Goal: Browse casually: Explore the website without a specific task or goal

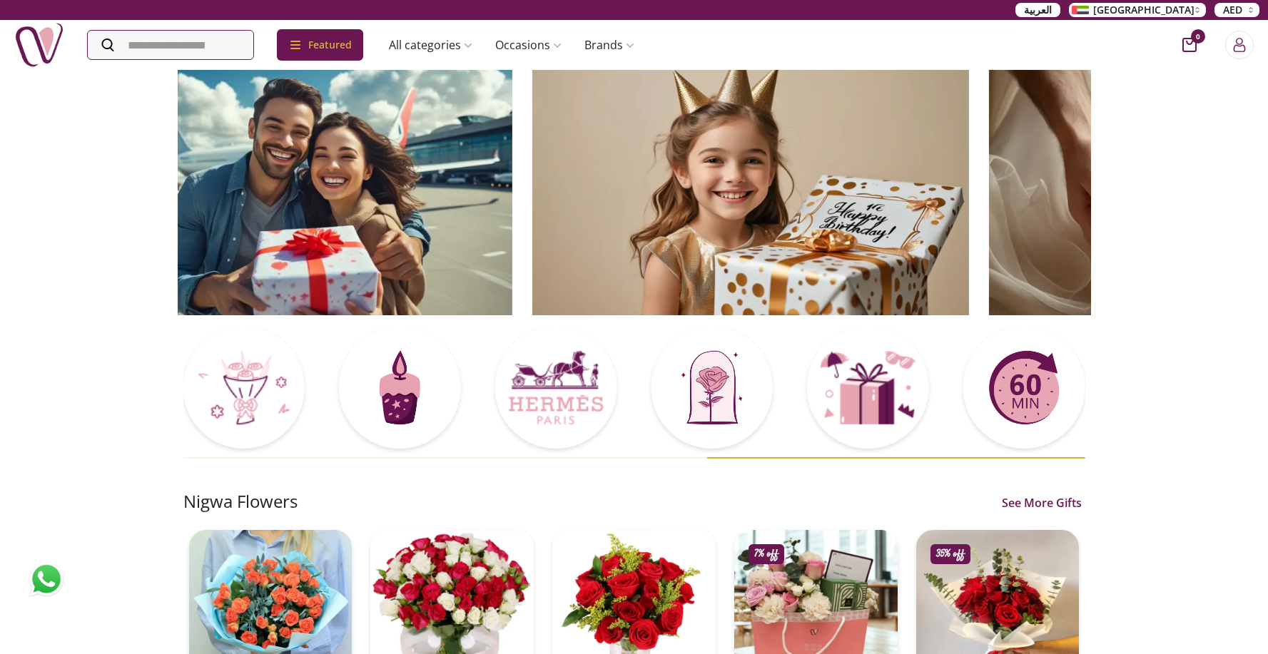
click at [544, 140] on img at bounding box center [750, 191] width 437 height 247
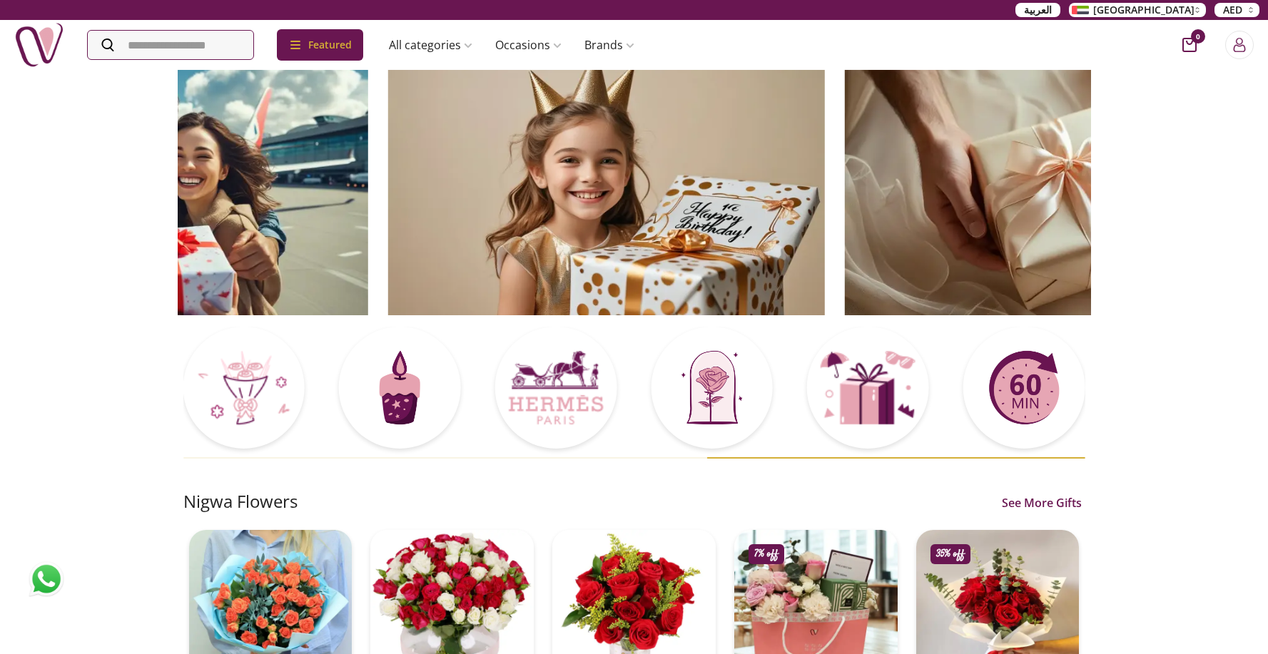
click at [387, 137] on img at bounding box center [605, 191] width 437 height 247
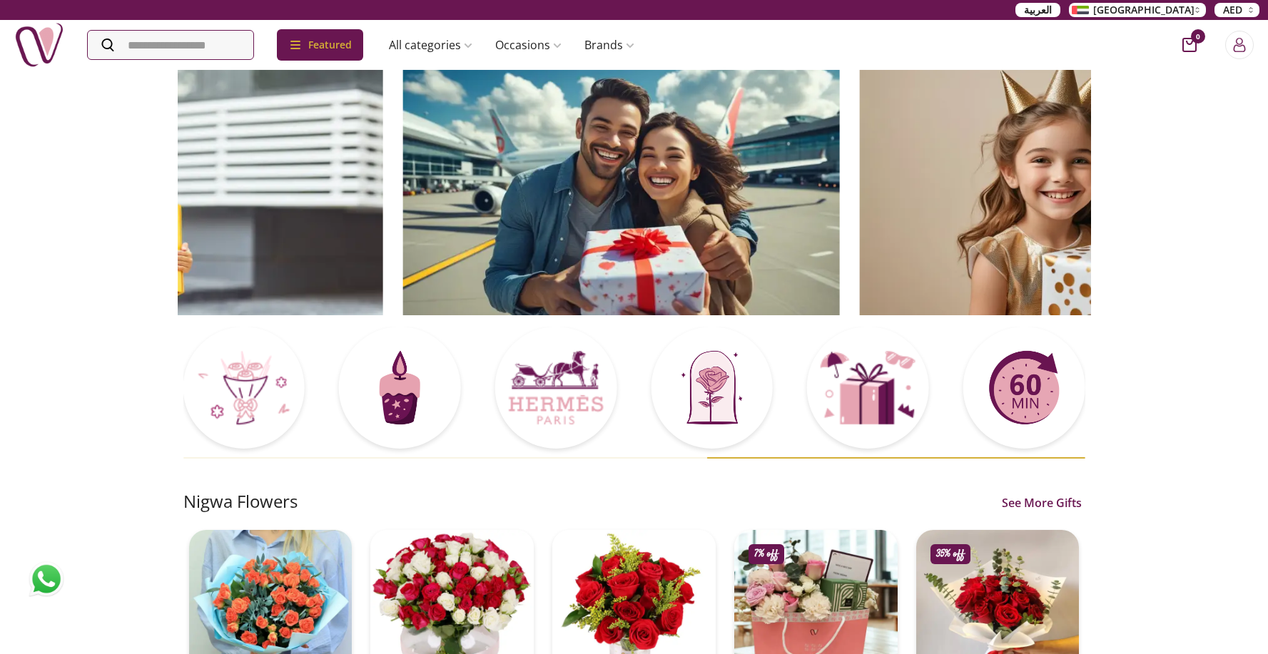
click at [859, 134] on img at bounding box center [1077, 191] width 437 height 247
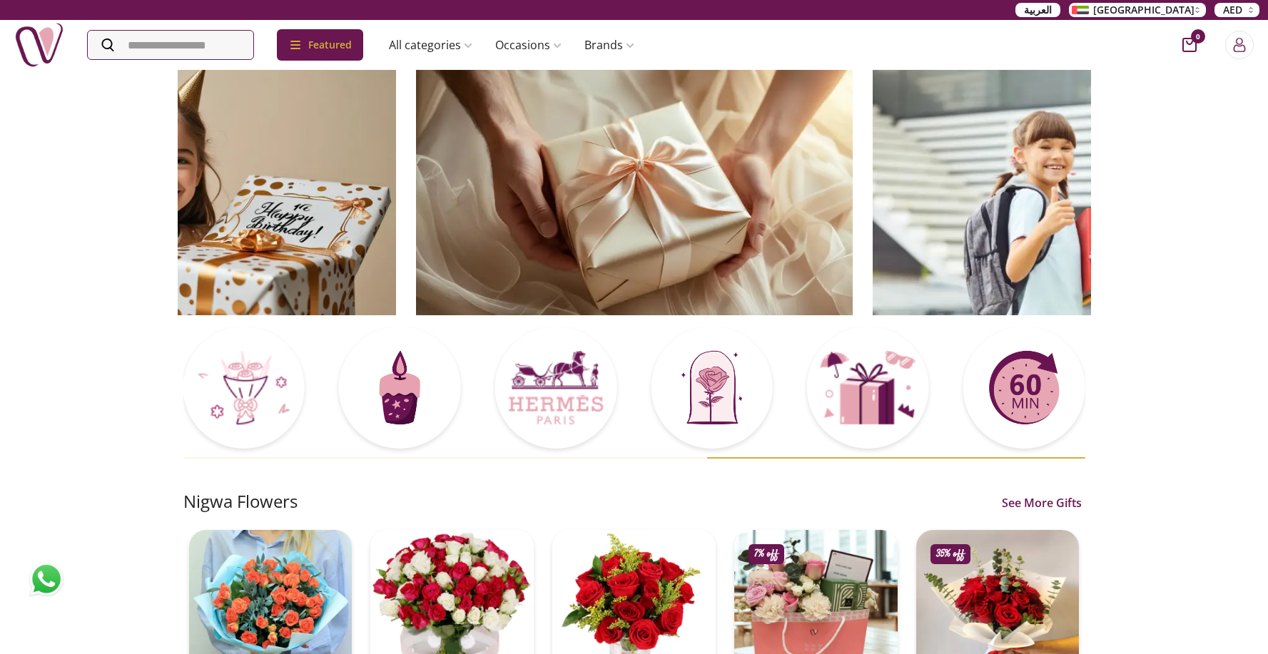
click at [416, 146] on img at bounding box center [634, 191] width 437 height 247
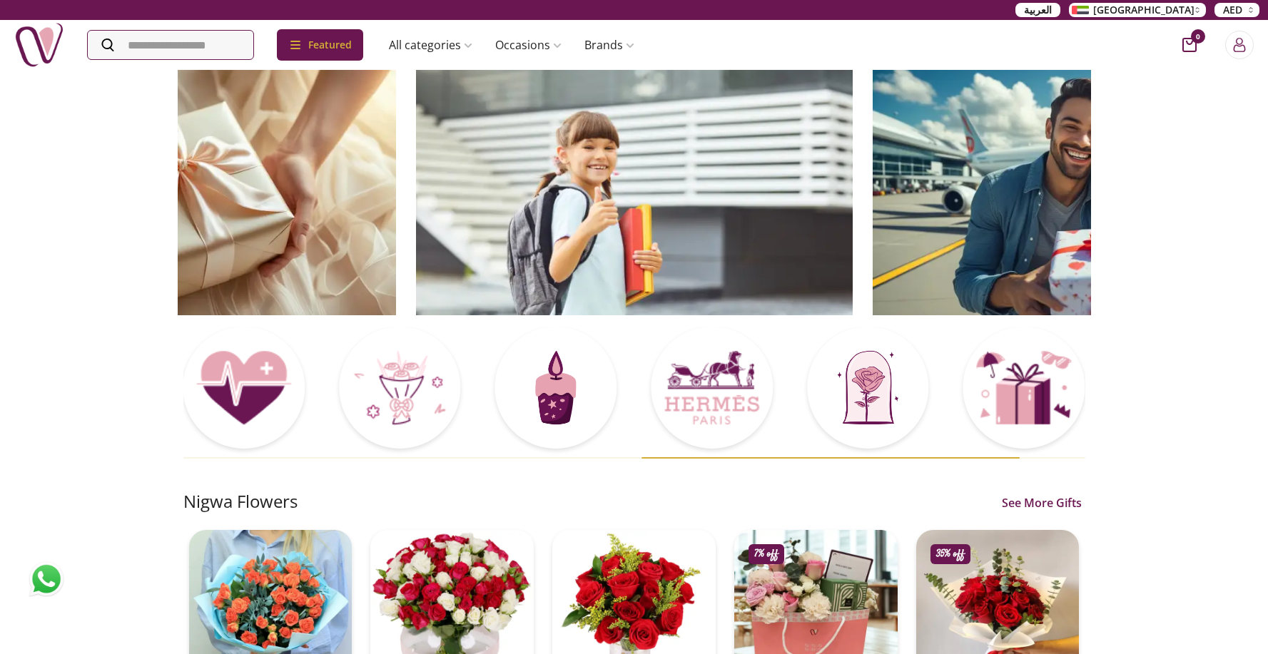
click at [853, 199] on img at bounding box center [634, 191] width 437 height 247
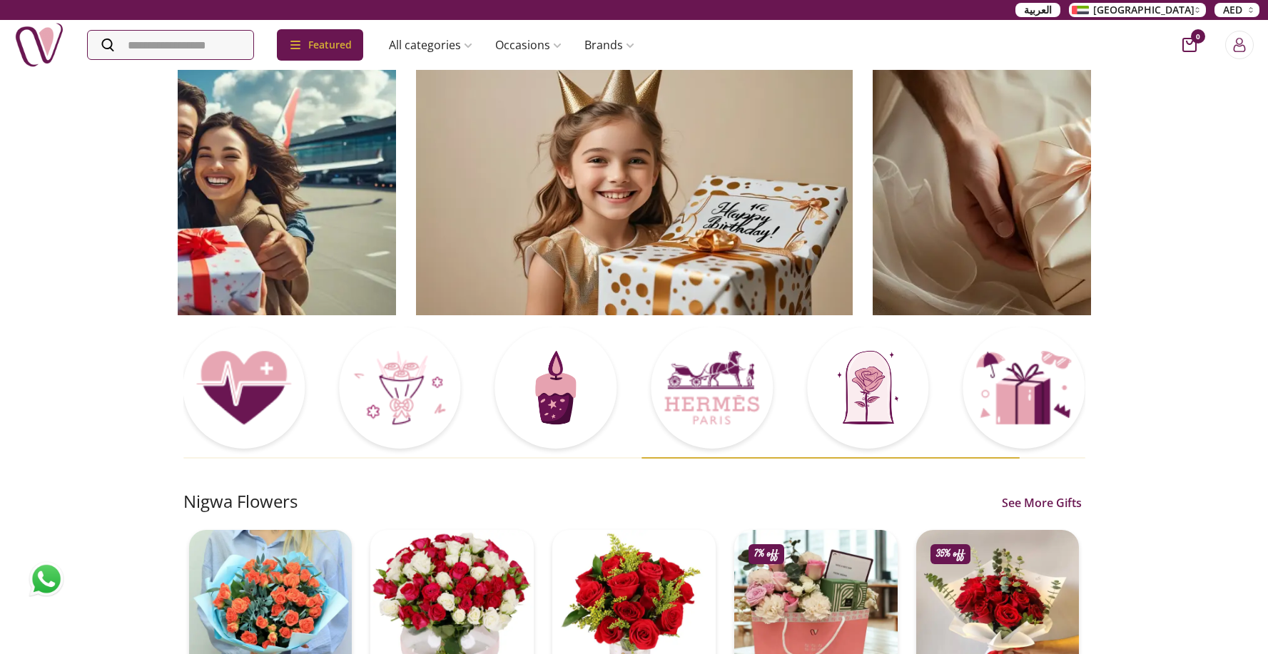
click at [745, 191] on img at bounding box center [634, 191] width 437 height 247
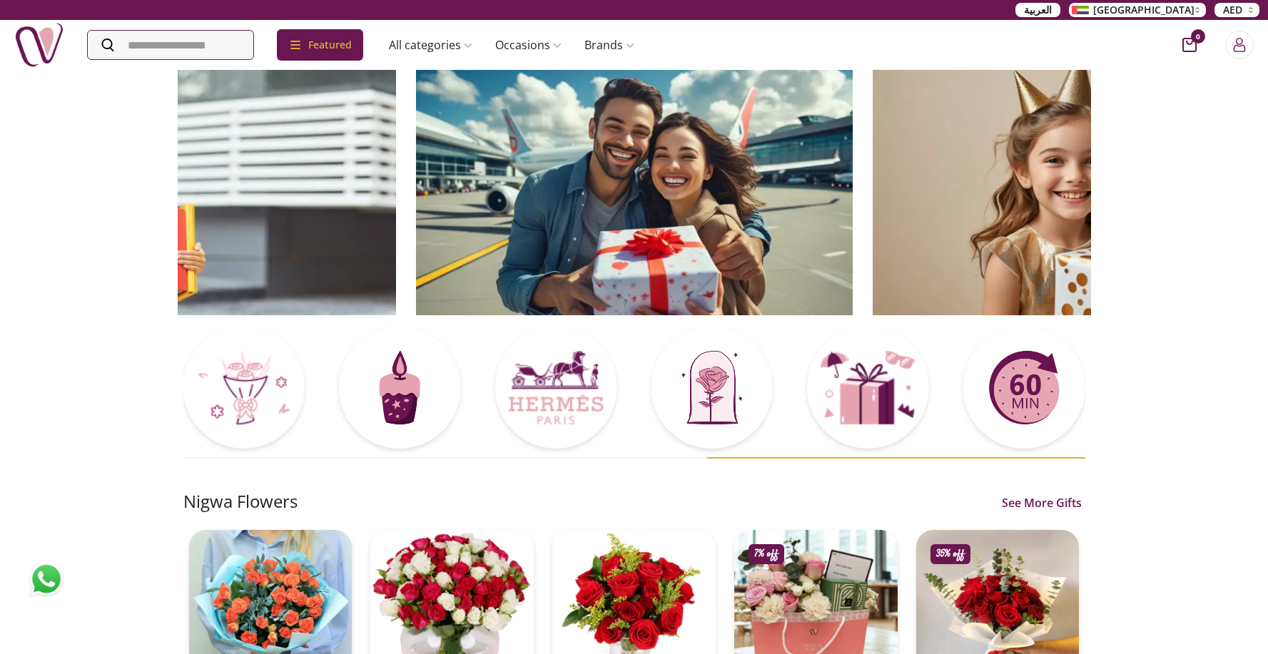
click at [755, 183] on img at bounding box center [634, 191] width 437 height 247
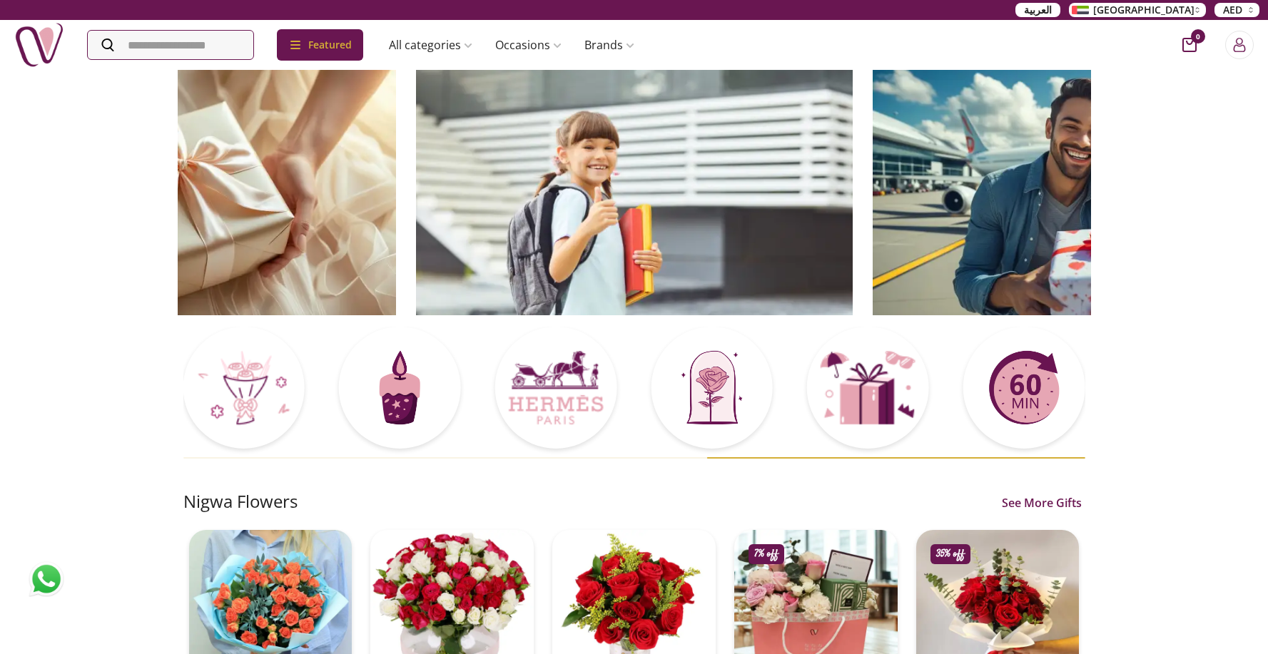
click at [718, 189] on img at bounding box center [634, 191] width 437 height 247
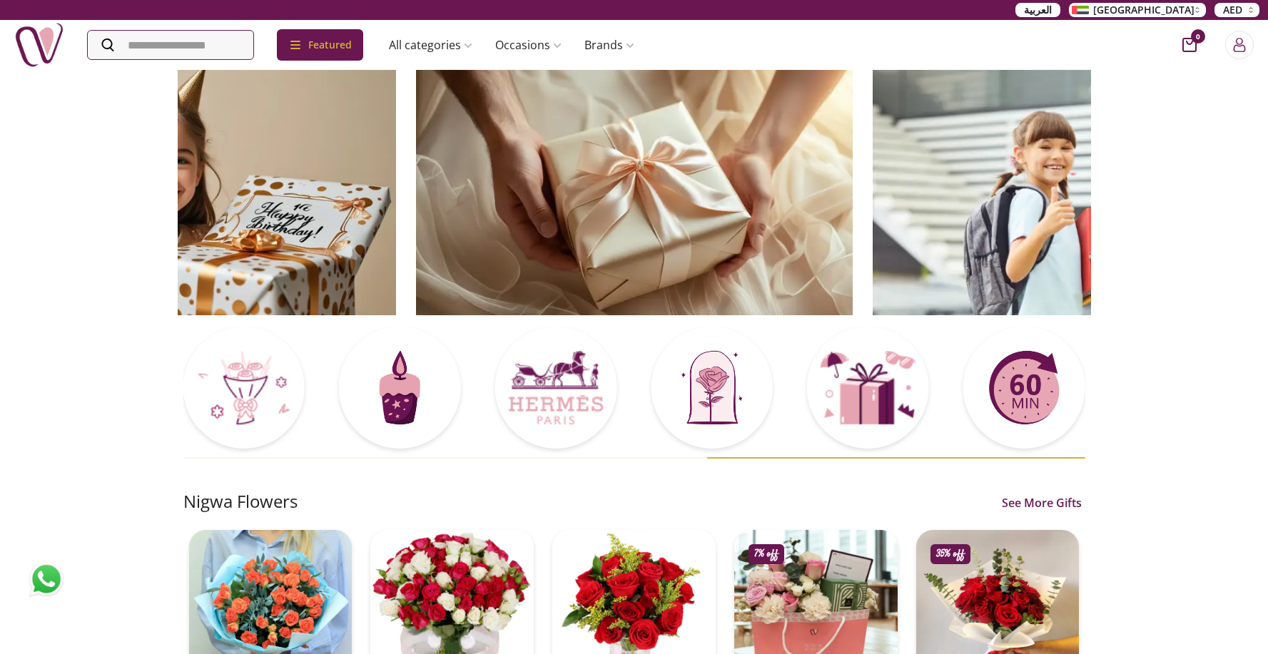
click at [713, 186] on img at bounding box center [634, 191] width 437 height 247
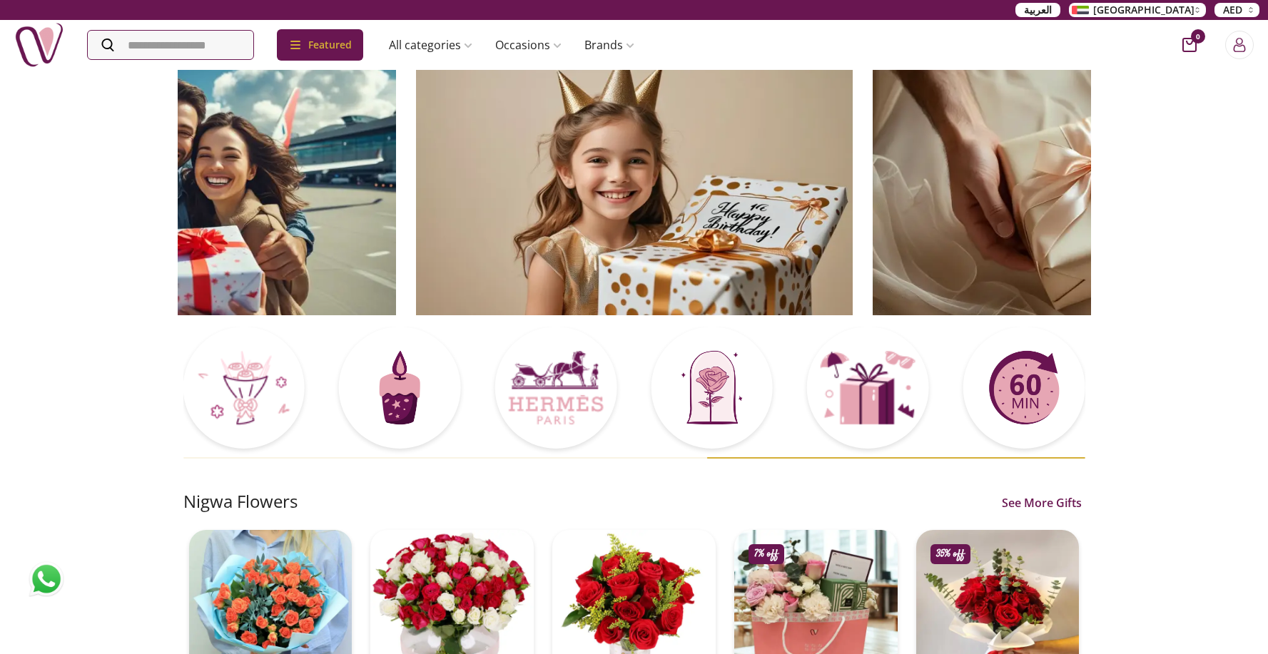
click at [711, 178] on img at bounding box center [634, 191] width 437 height 247
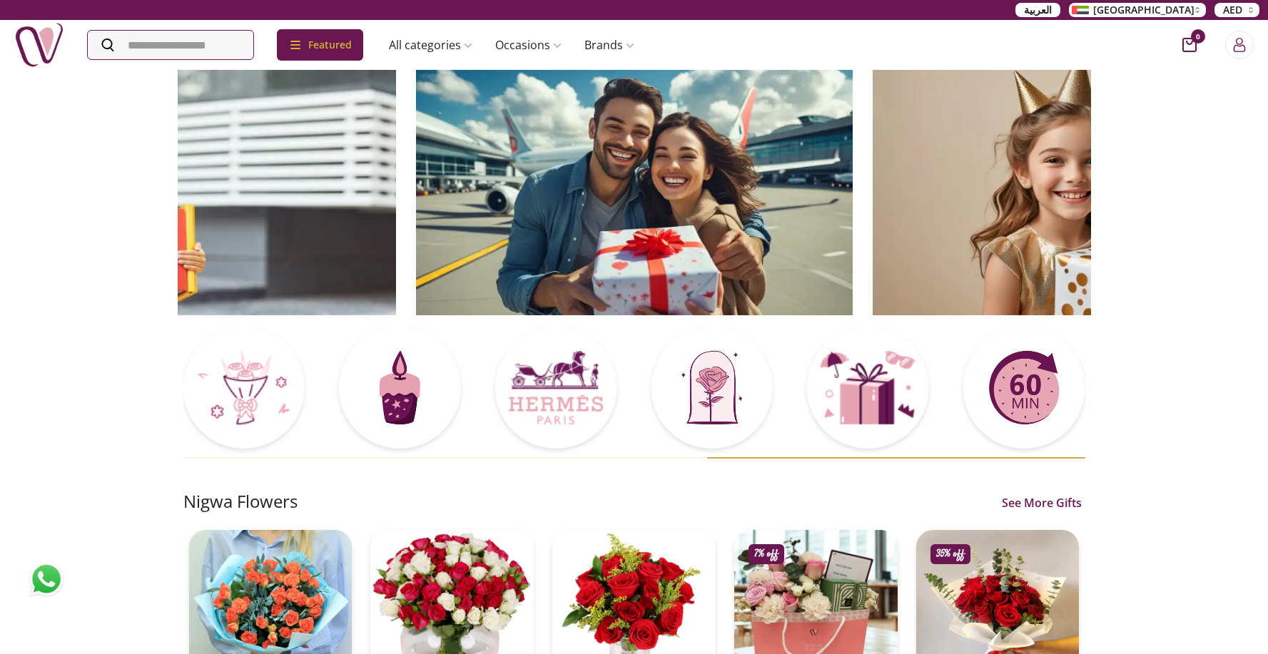
click at [759, 138] on img at bounding box center [634, 191] width 437 height 247
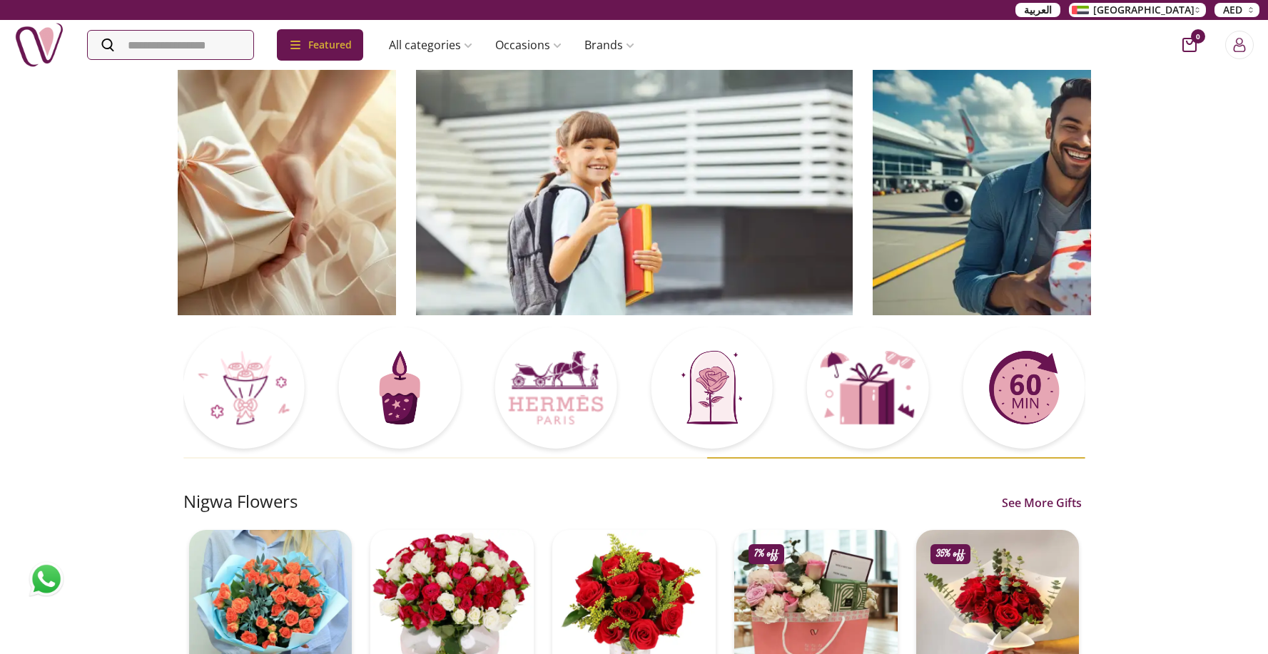
click at [804, 146] on img at bounding box center [634, 191] width 437 height 247
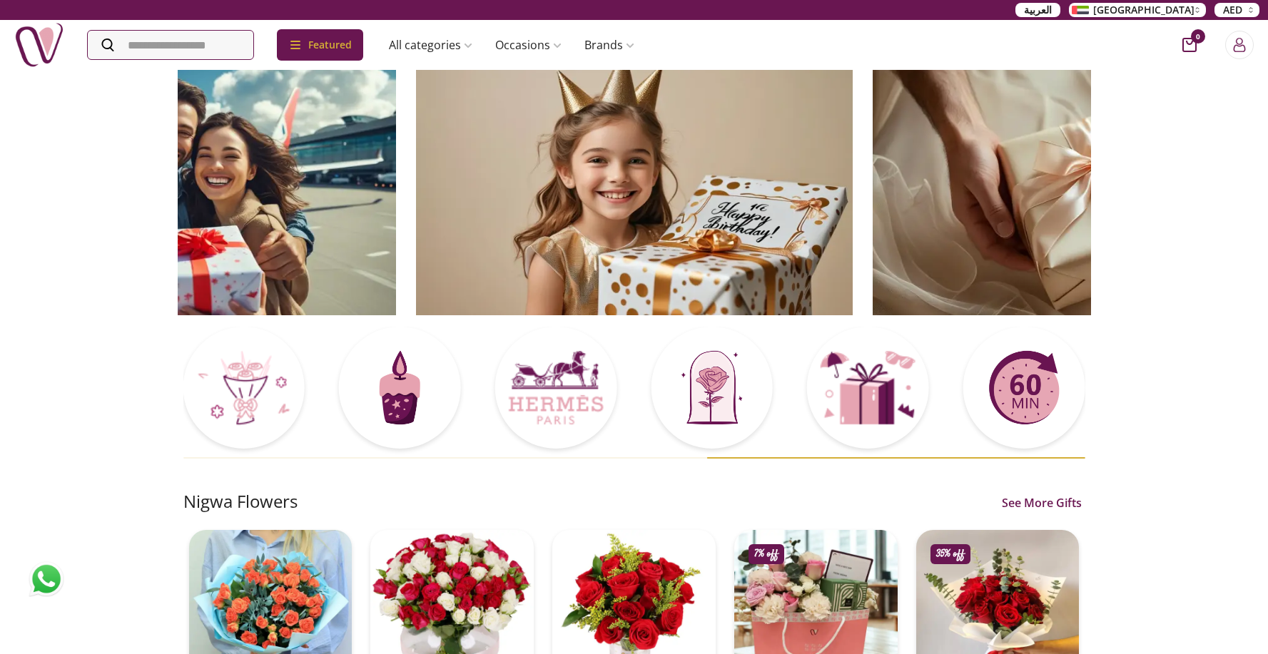
click at [719, 151] on img at bounding box center [634, 191] width 437 height 247
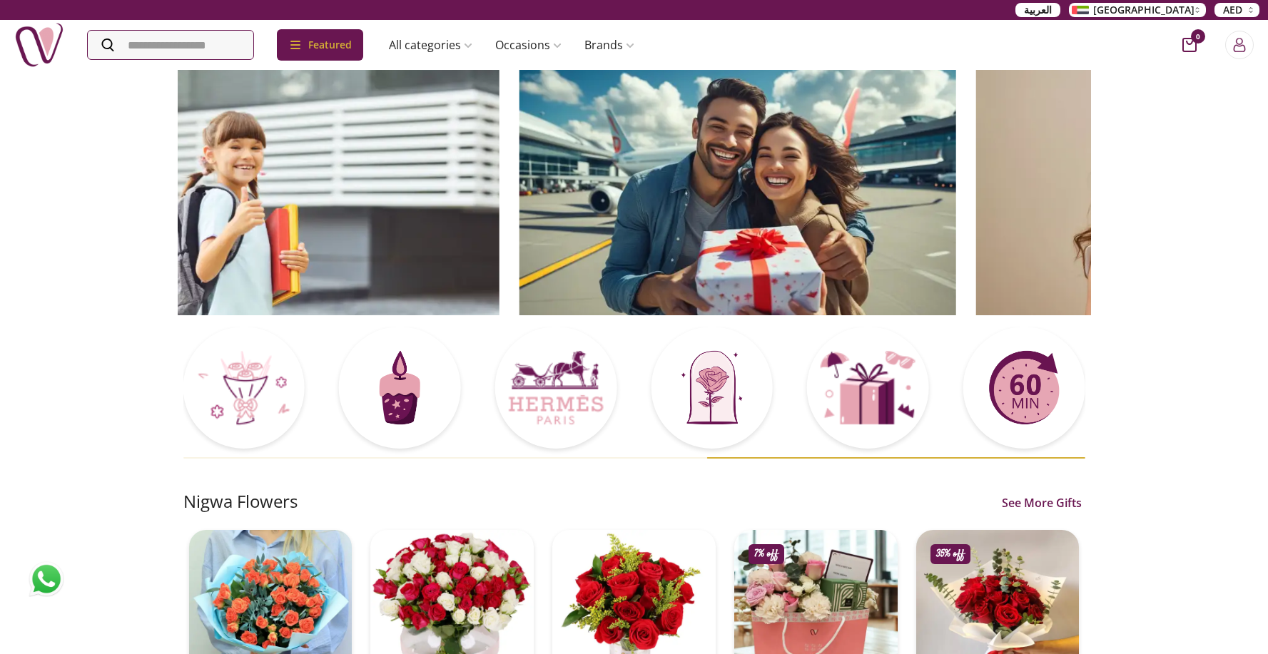
click at [684, 165] on img at bounding box center [737, 191] width 437 height 247
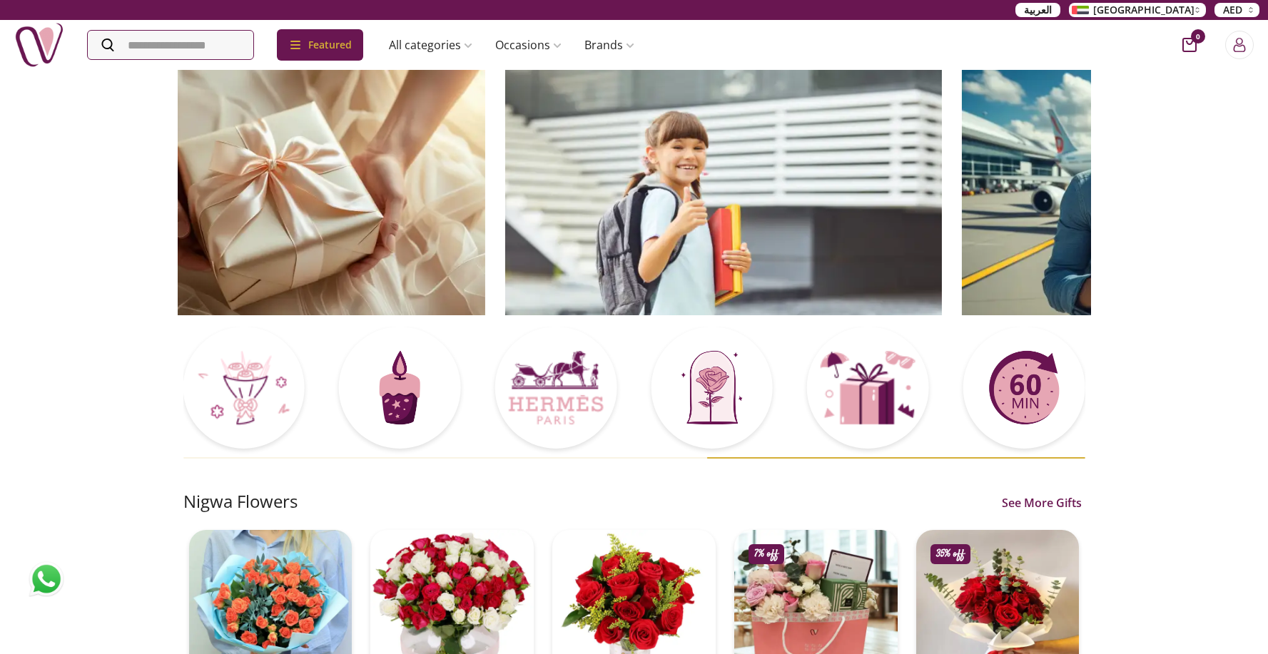
click at [717, 183] on img at bounding box center [722, 191] width 437 height 247
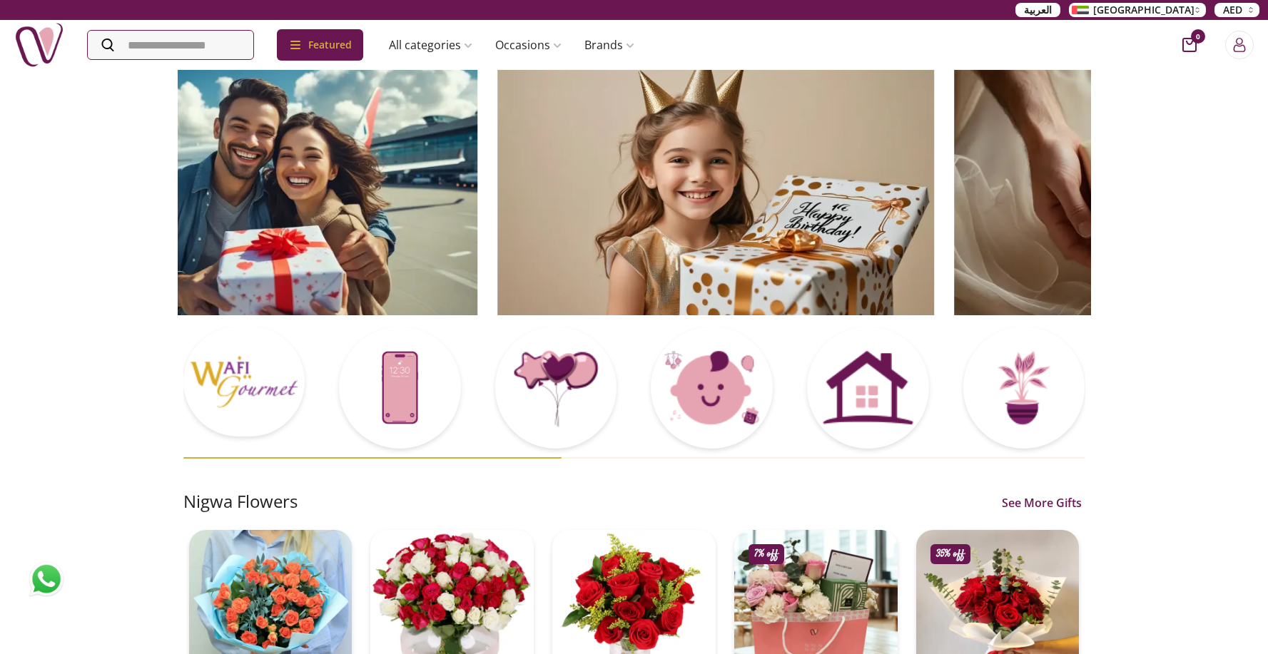
click at [680, 190] on img at bounding box center [715, 191] width 437 height 247
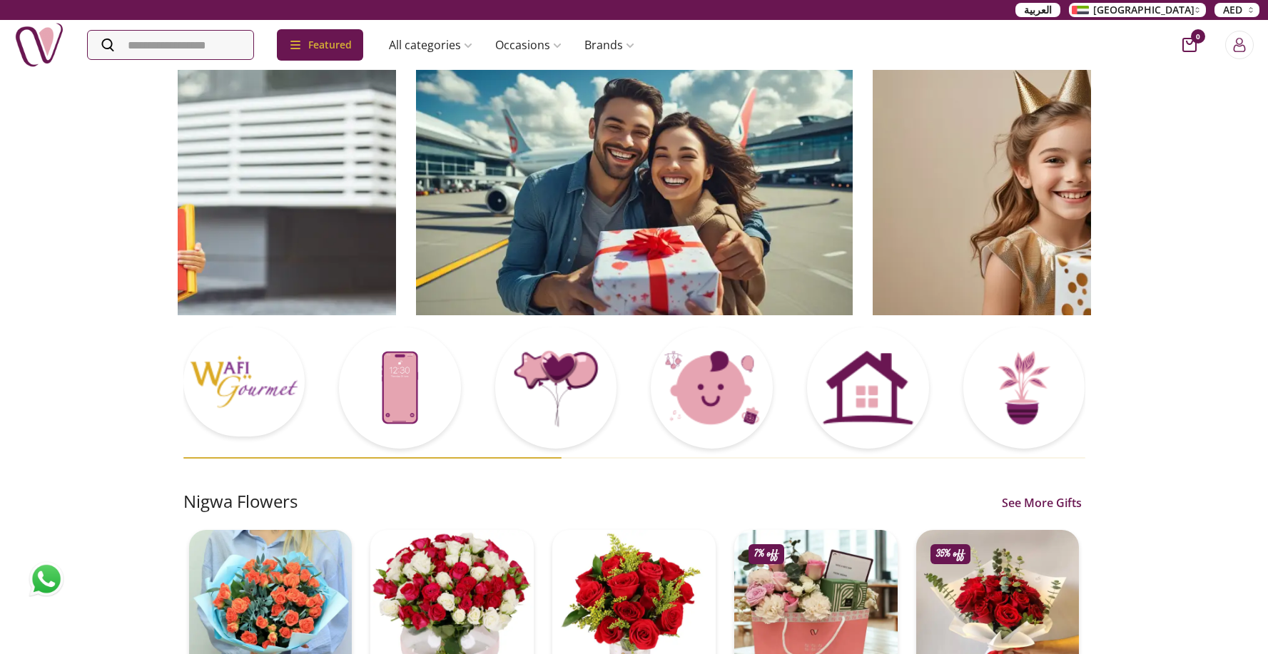
click at [447, 198] on img at bounding box center [634, 191] width 437 height 247
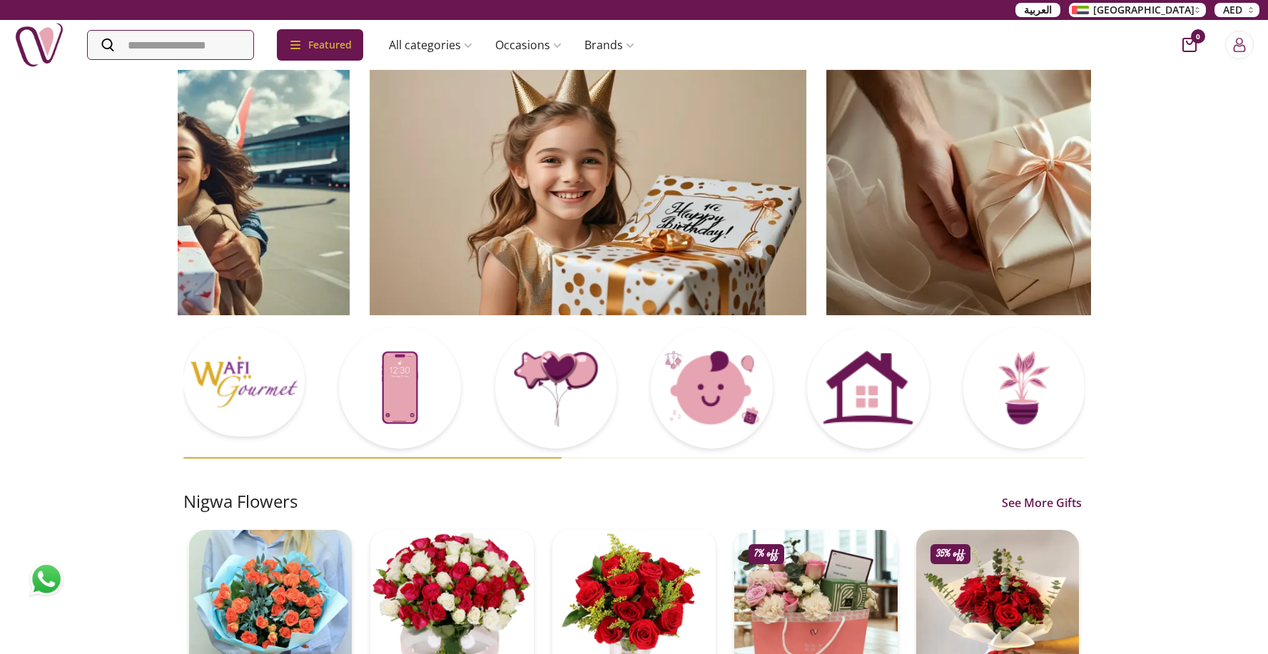
click at [459, 204] on img at bounding box center [588, 191] width 437 height 247
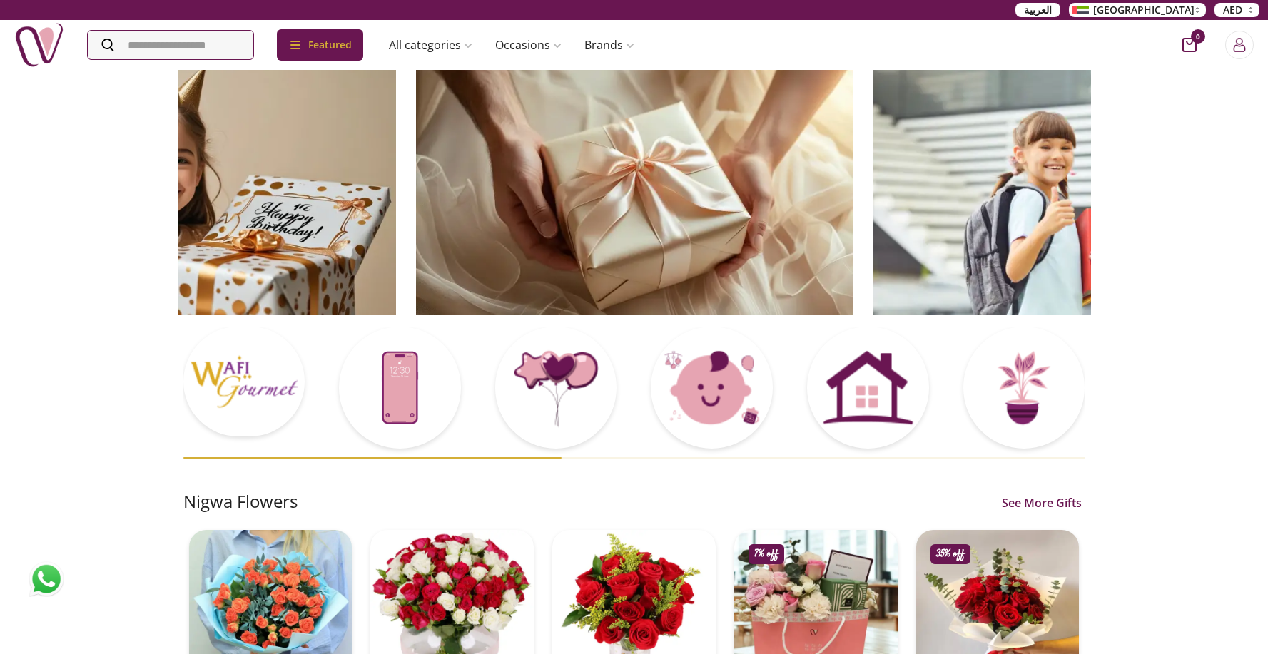
click at [427, 200] on img at bounding box center [634, 191] width 437 height 247
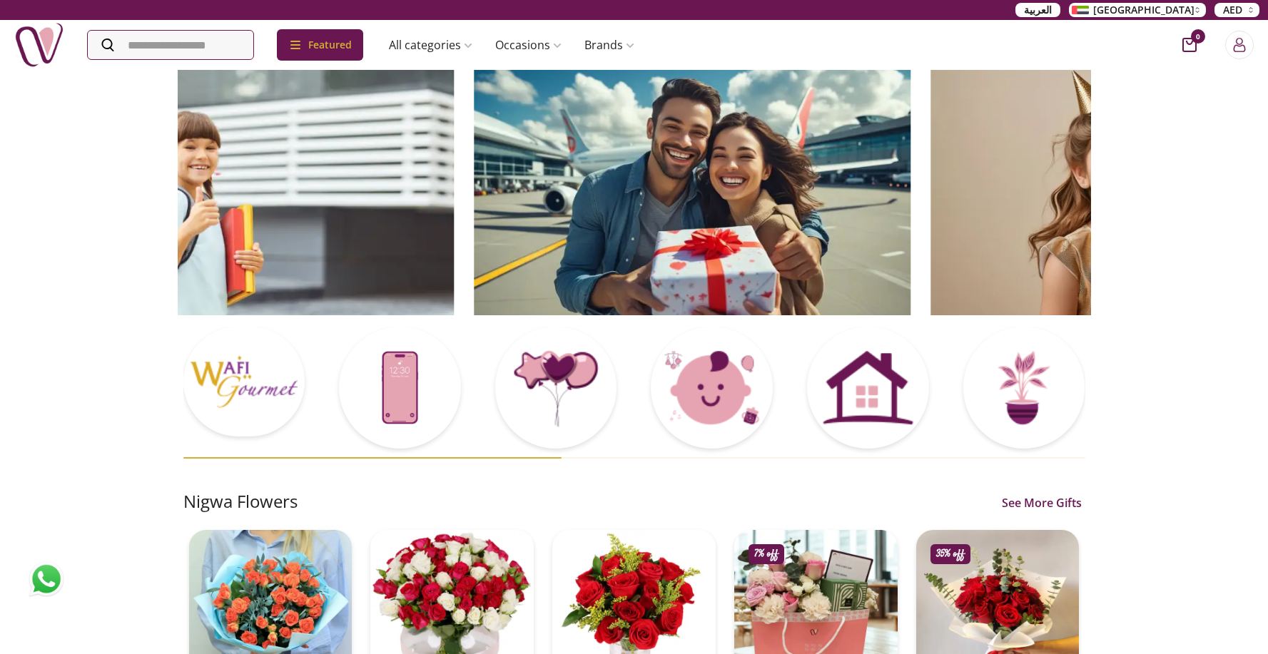
click at [501, 200] on img at bounding box center [692, 191] width 437 height 247
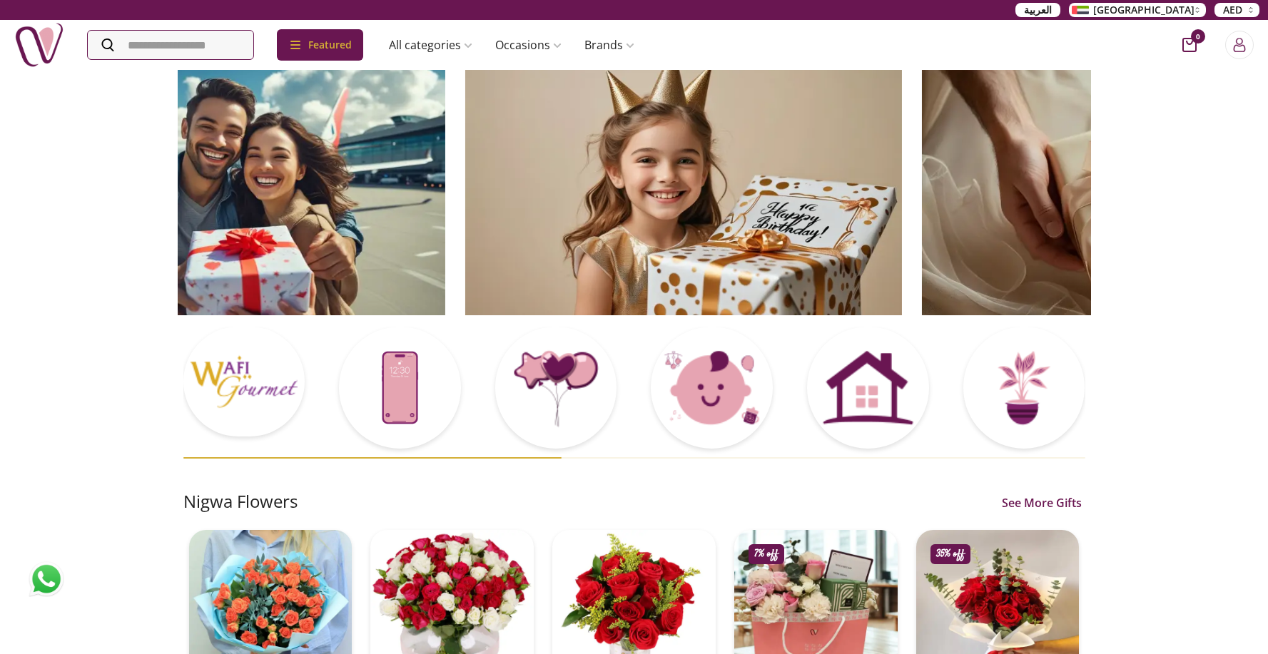
click at [520, 190] on img at bounding box center [682, 191] width 437 height 247
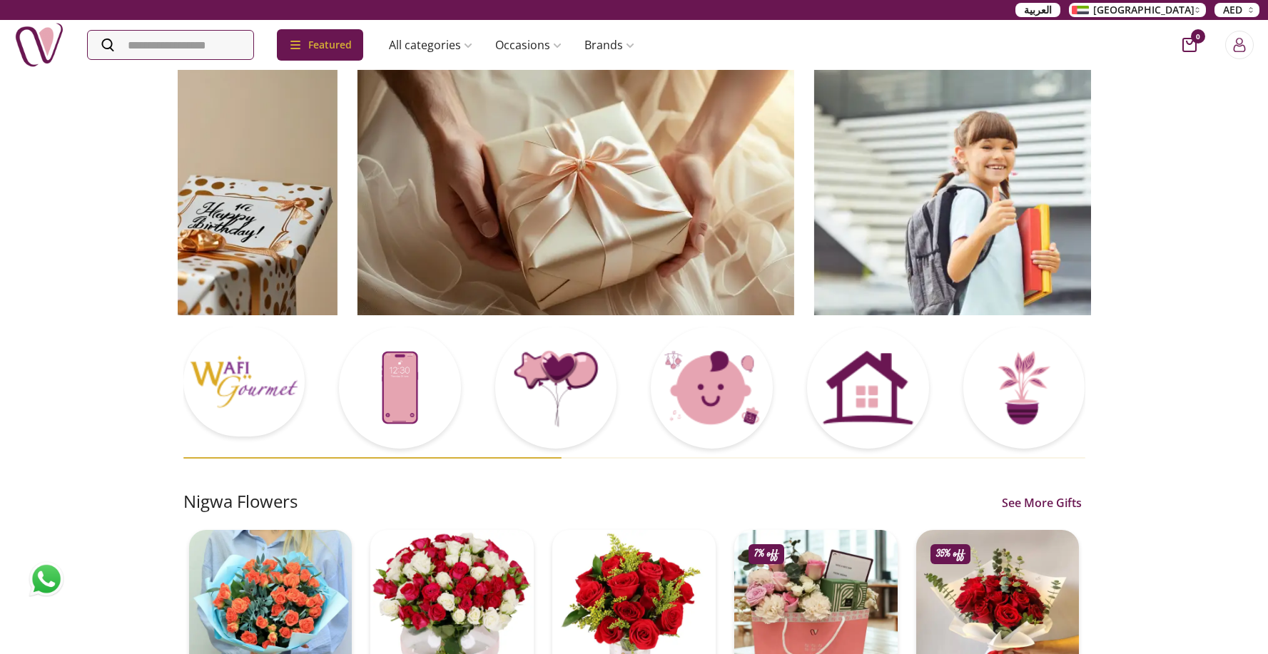
click at [561, 190] on img at bounding box center [575, 191] width 437 height 247
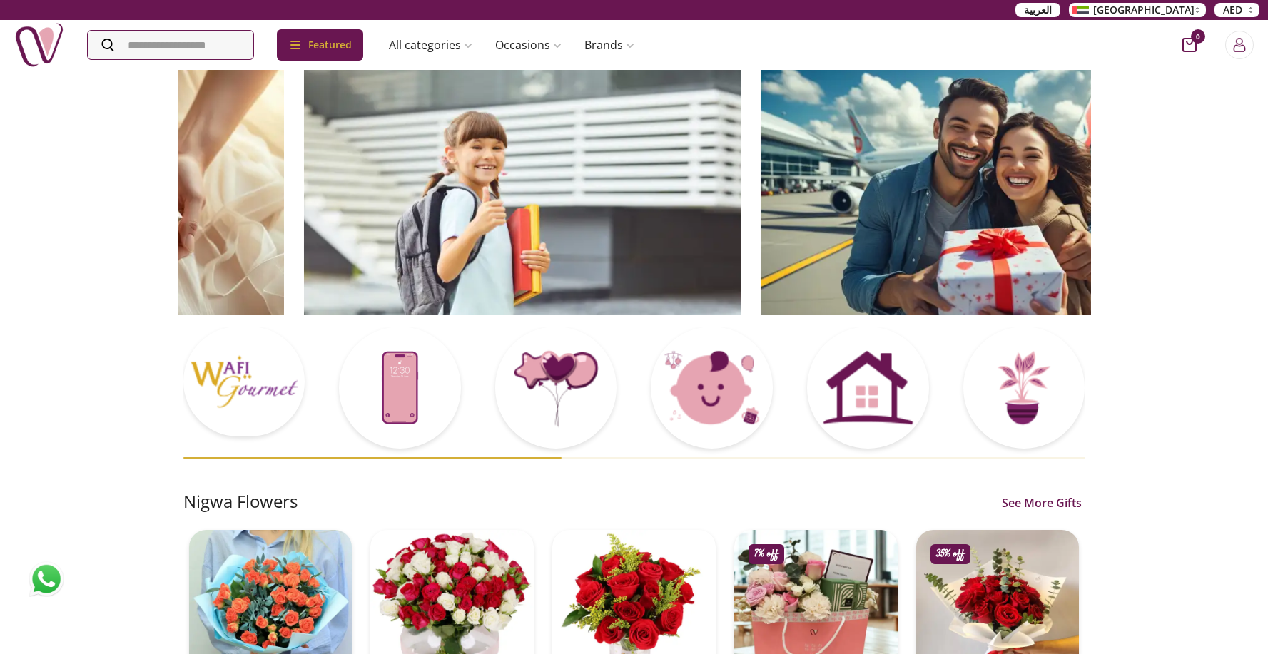
click at [760, 198] on img at bounding box center [978, 191] width 437 height 247
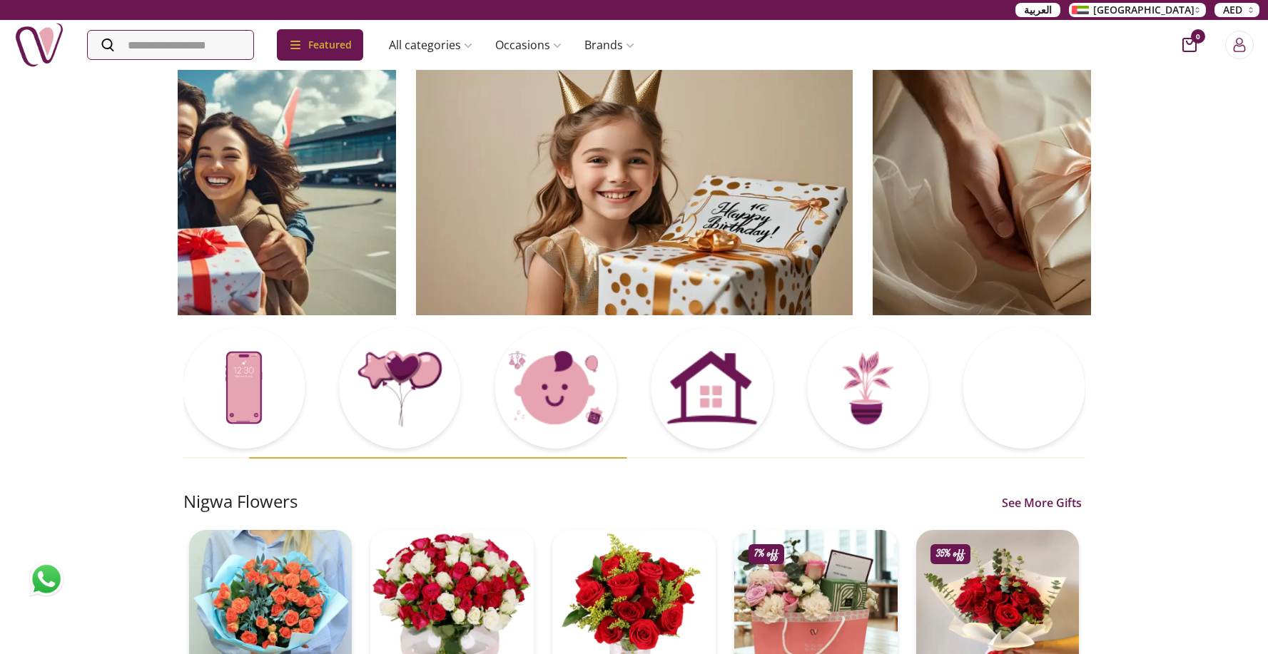
click at [853, 211] on img at bounding box center [634, 191] width 437 height 247
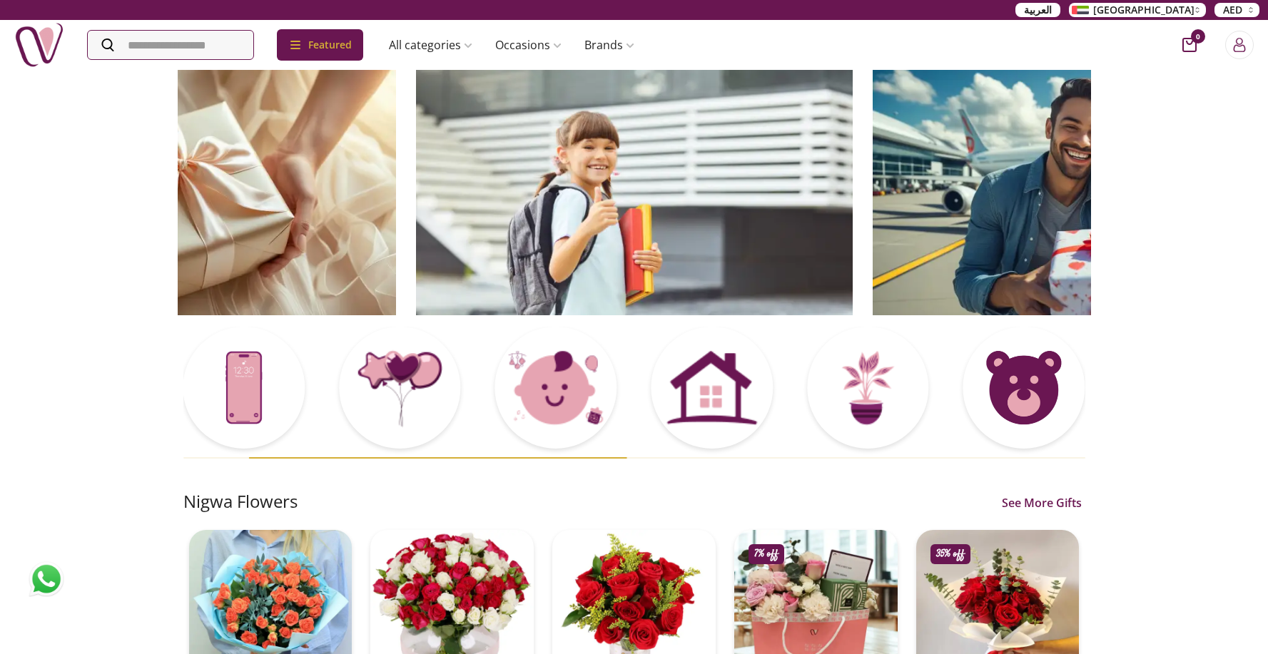
click at [853, 207] on img at bounding box center [634, 191] width 437 height 247
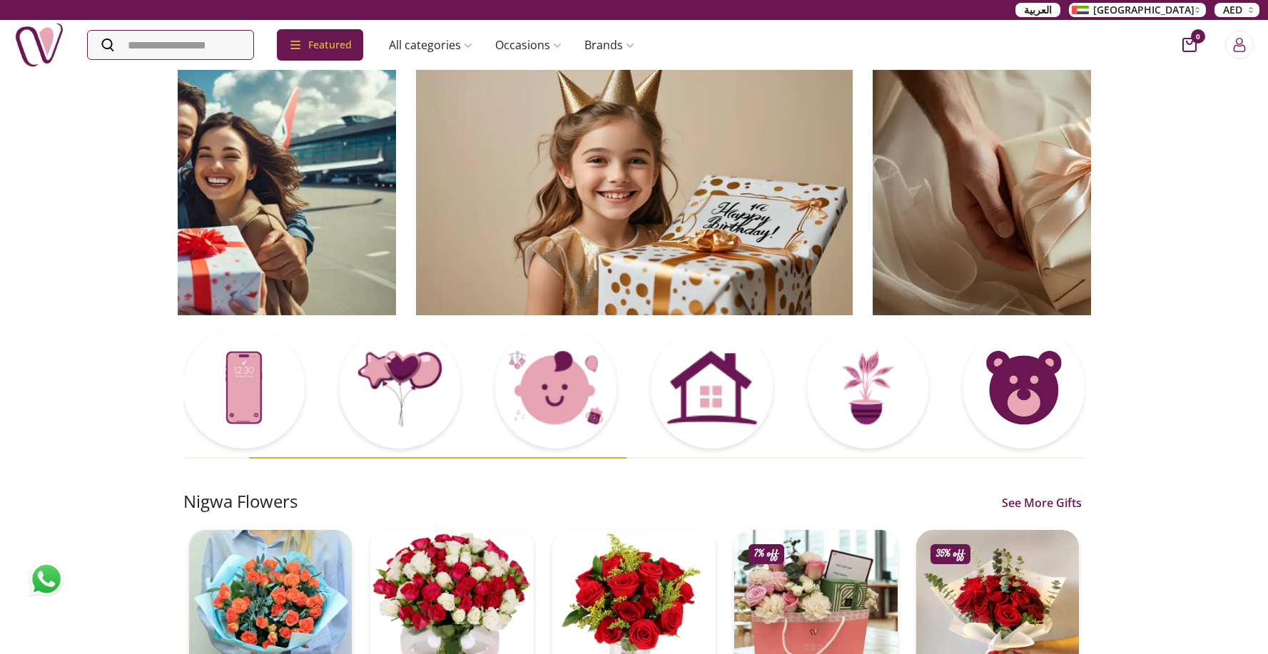
click at [801, 184] on img at bounding box center [634, 191] width 437 height 247
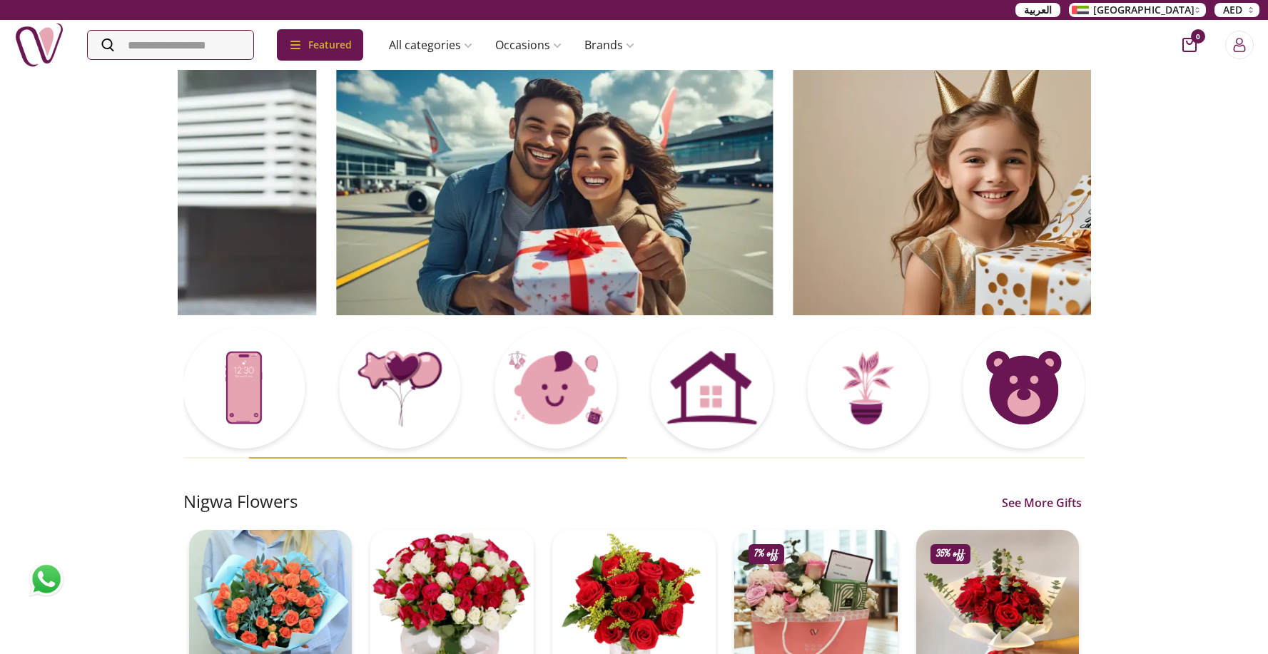
click at [767, 178] on img at bounding box center [554, 191] width 437 height 247
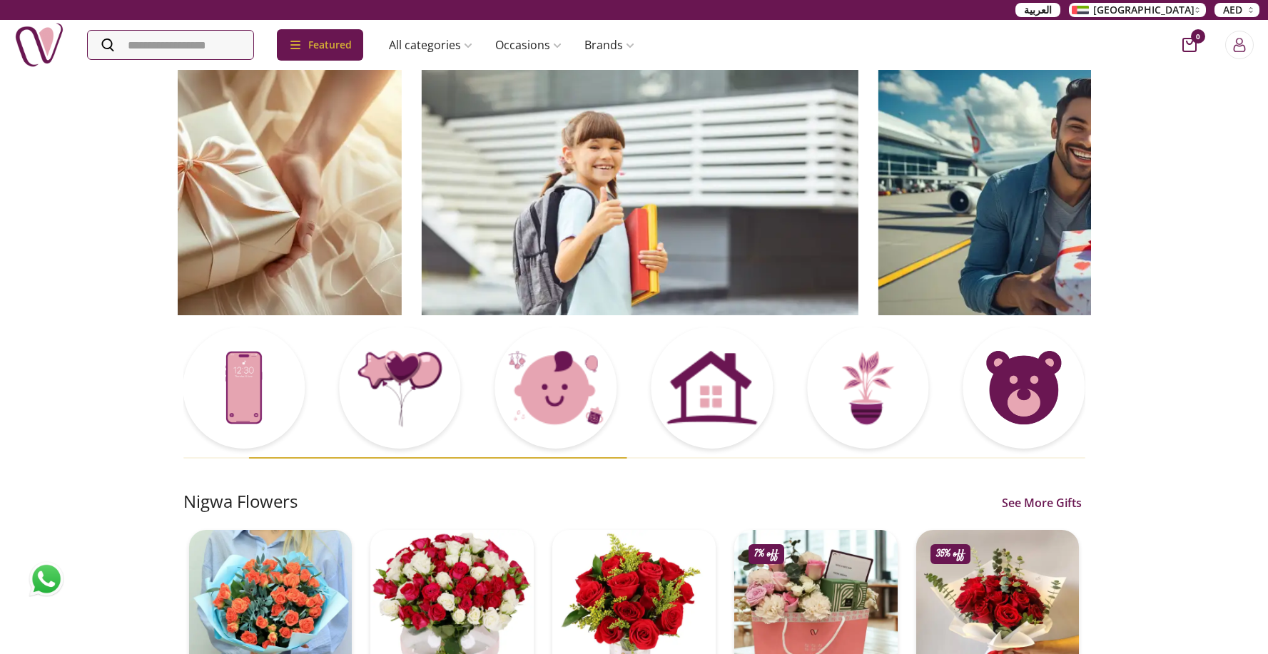
click at [670, 168] on img at bounding box center [639, 191] width 437 height 247
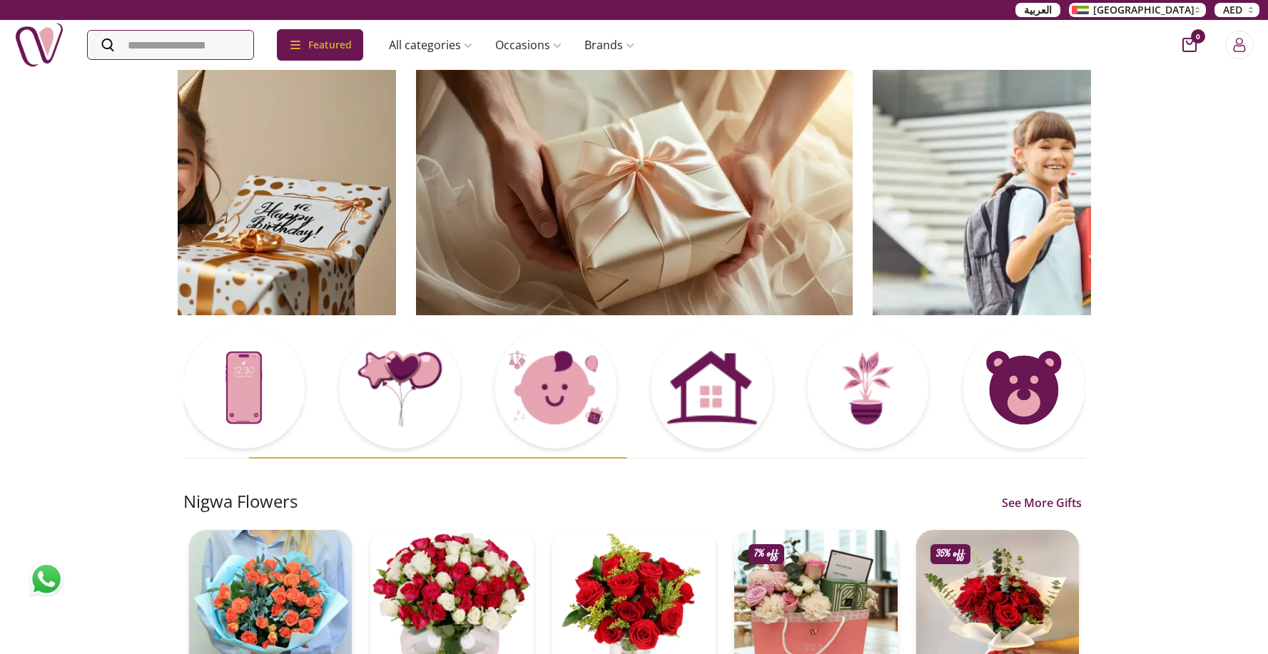
click at [644, 175] on img at bounding box center [634, 191] width 437 height 247
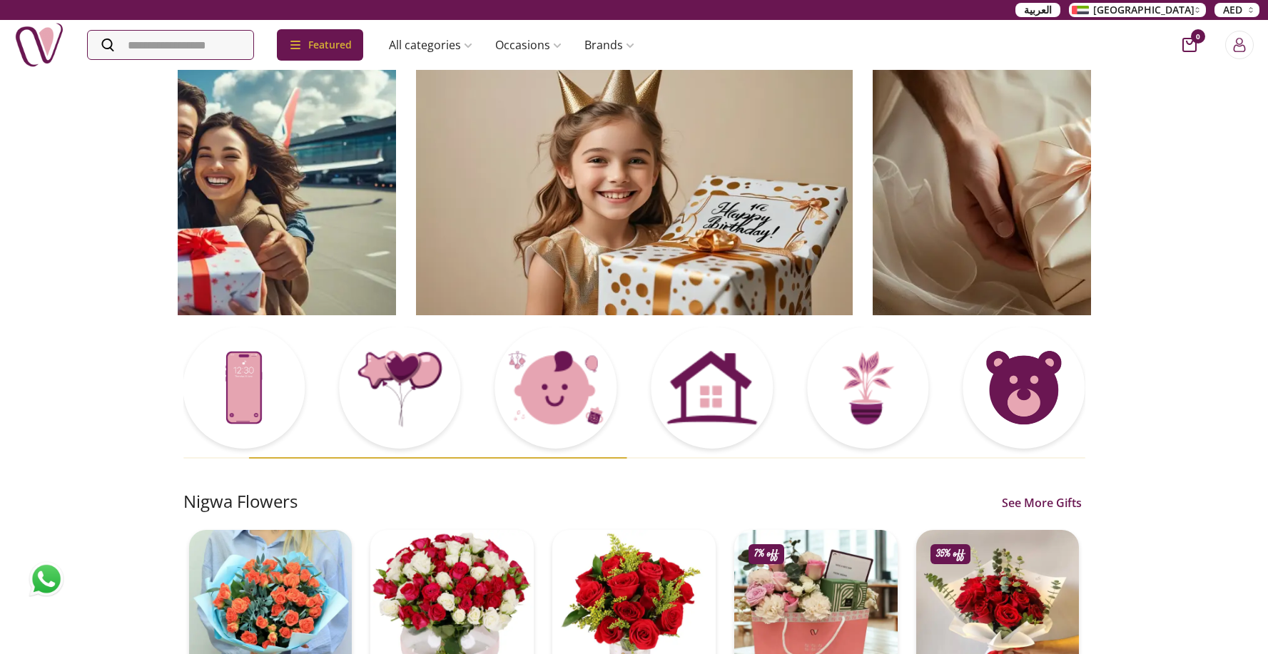
click at [652, 190] on img at bounding box center [634, 191] width 437 height 247
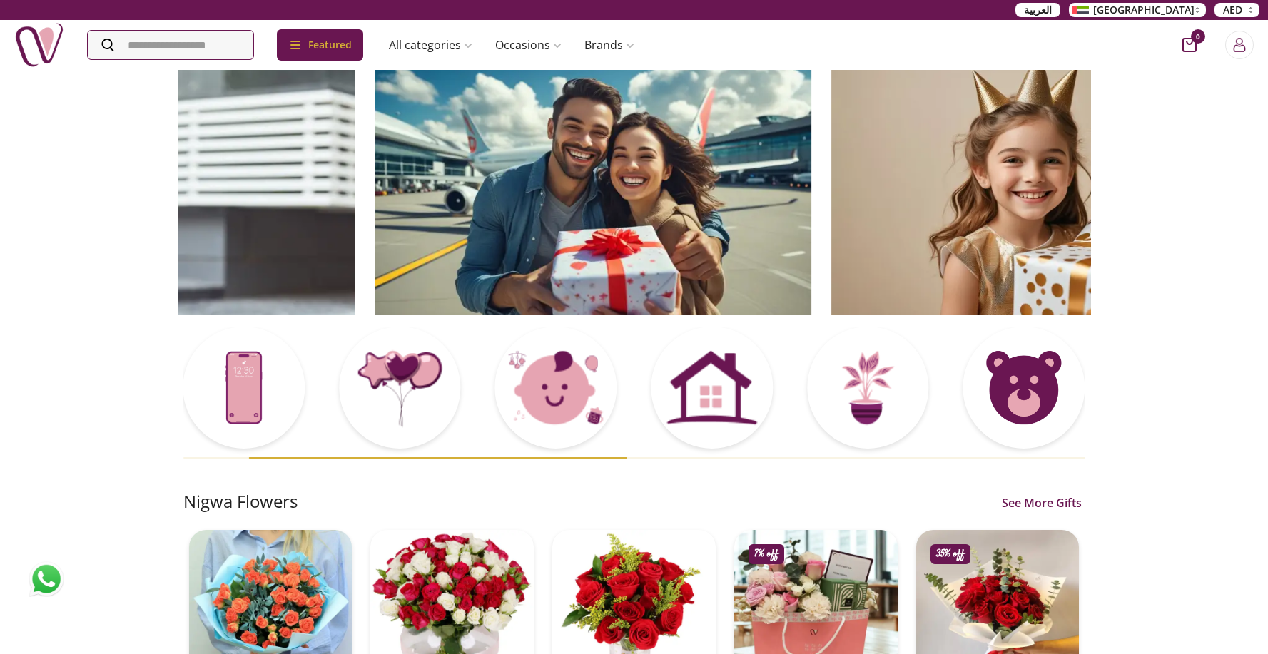
click at [788, 208] on img at bounding box center [593, 191] width 437 height 247
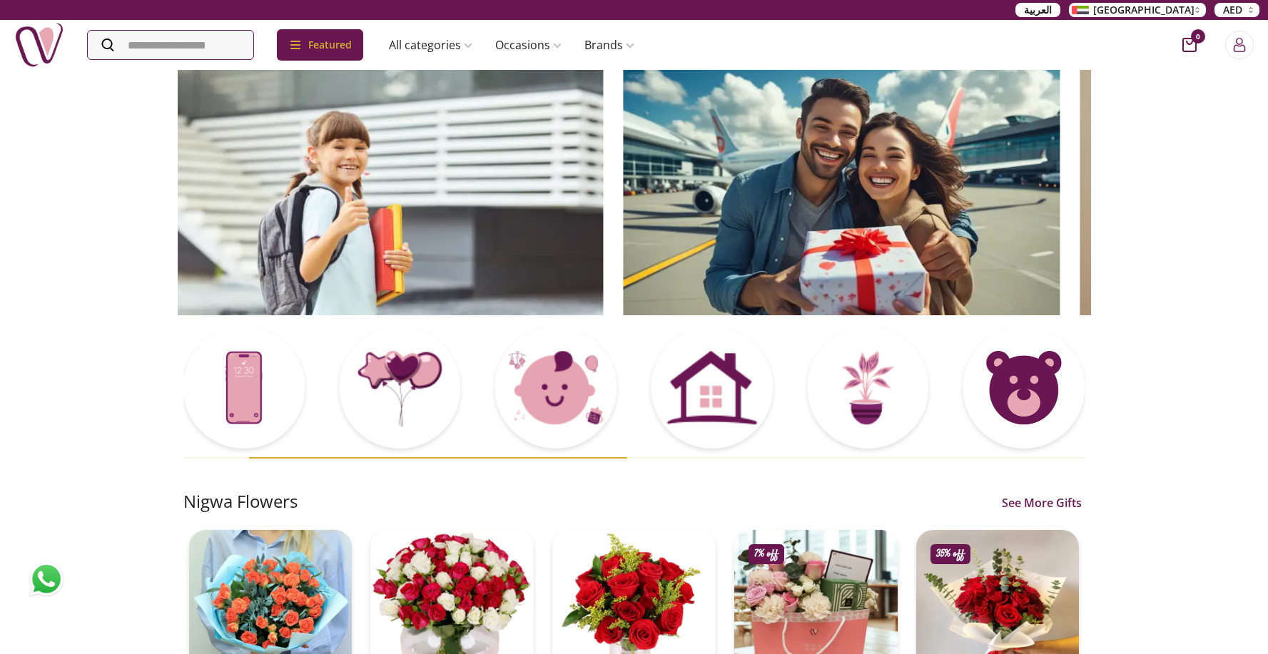
click at [377, 212] on img at bounding box center [384, 191] width 437 height 247
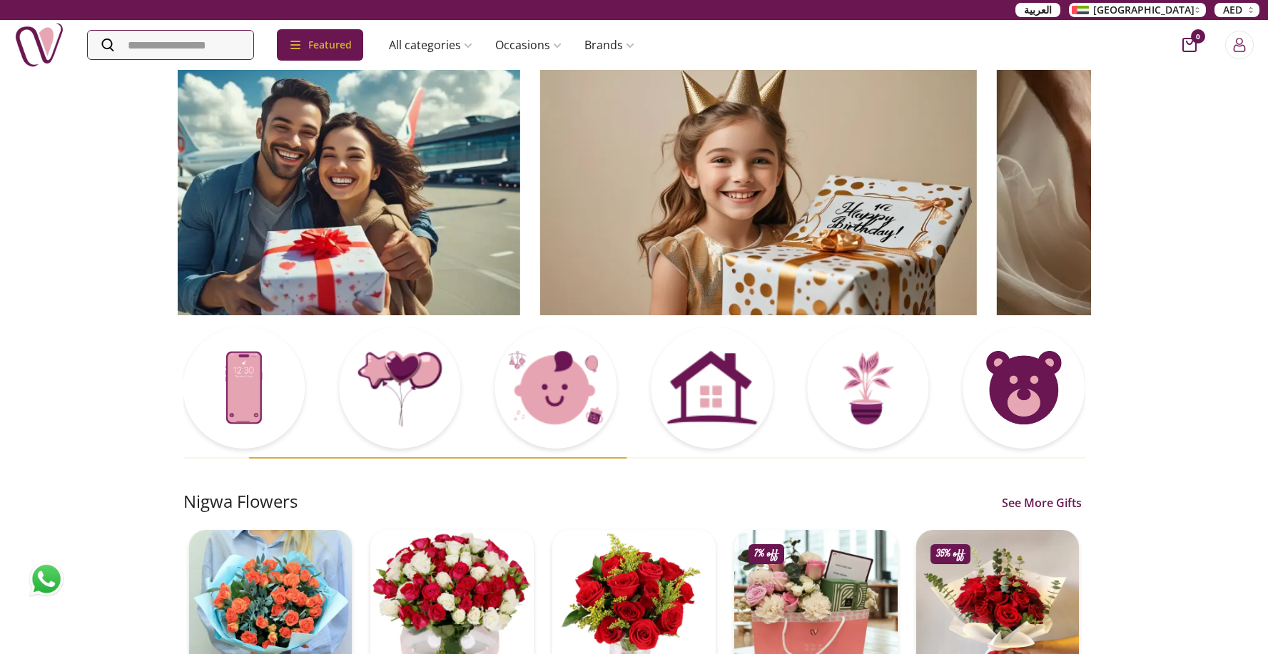
click at [315, 184] on img at bounding box center [301, 191] width 437 height 247
click at [539, 167] on img at bounding box center [757, 191] width 437 height 247
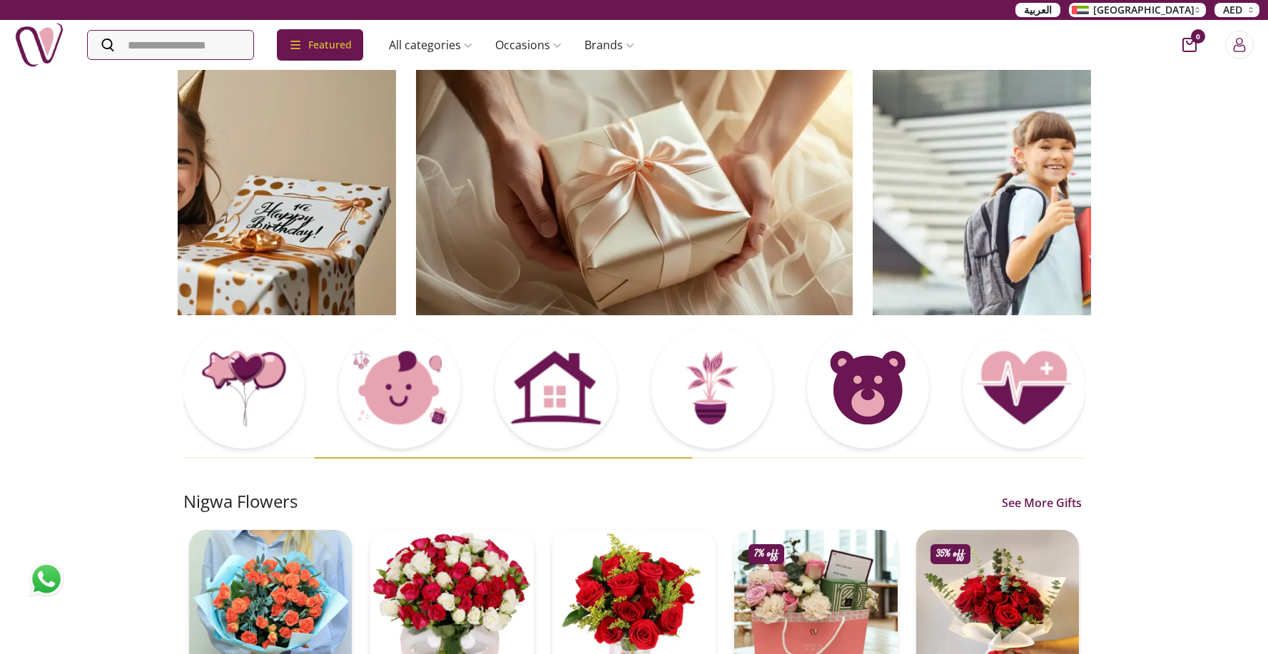
click at [490, 168] on img at bounding box center [634, 191] width 437 height 247
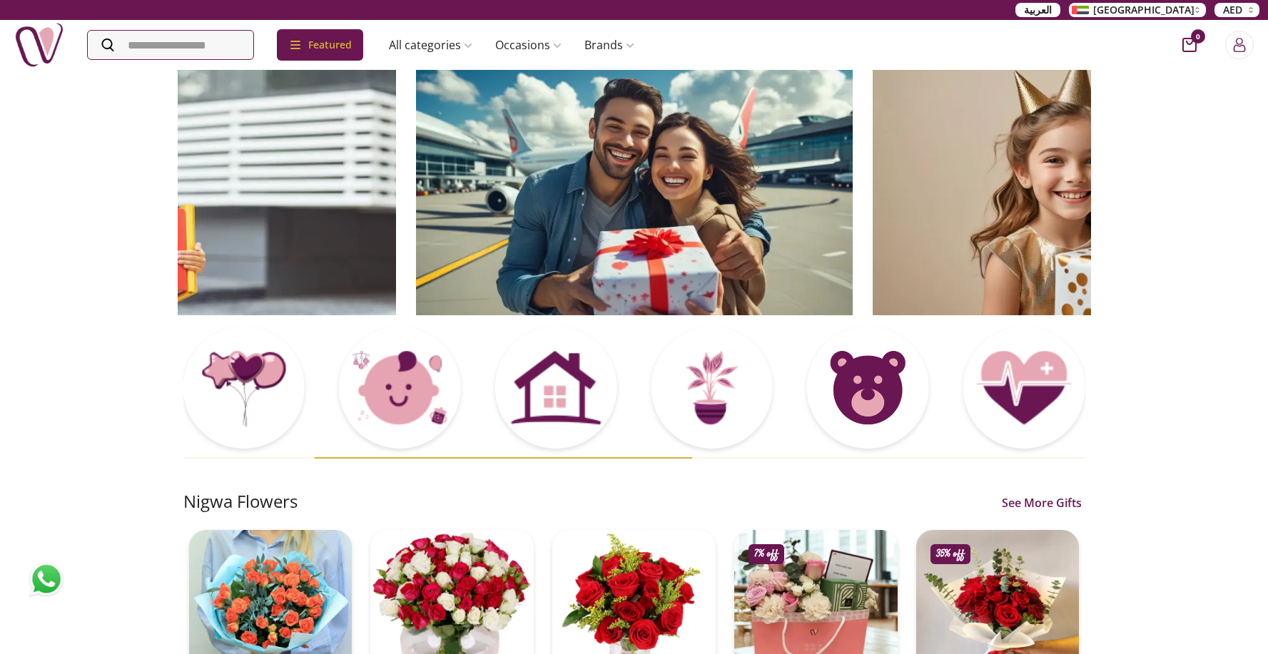
click at [534, 181] on img at bounding box center [634, 191] width 437 height 247
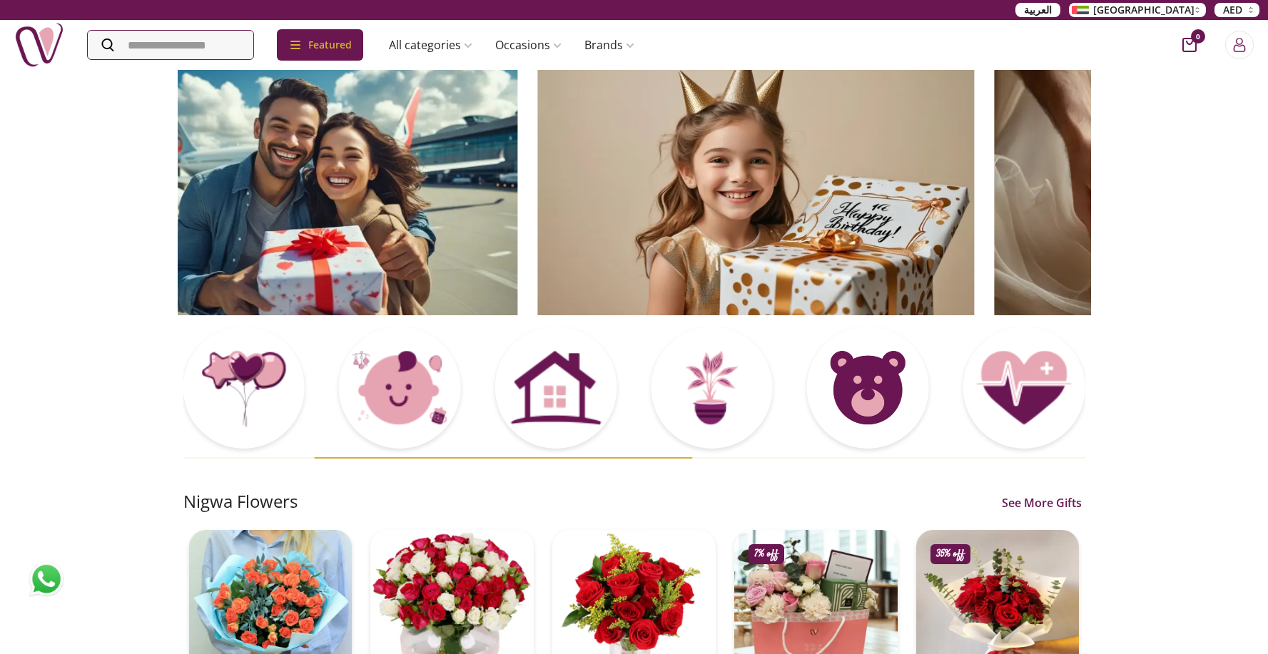
click at [537, 173] on img at bounding box center [755, 191] width 437 height 247
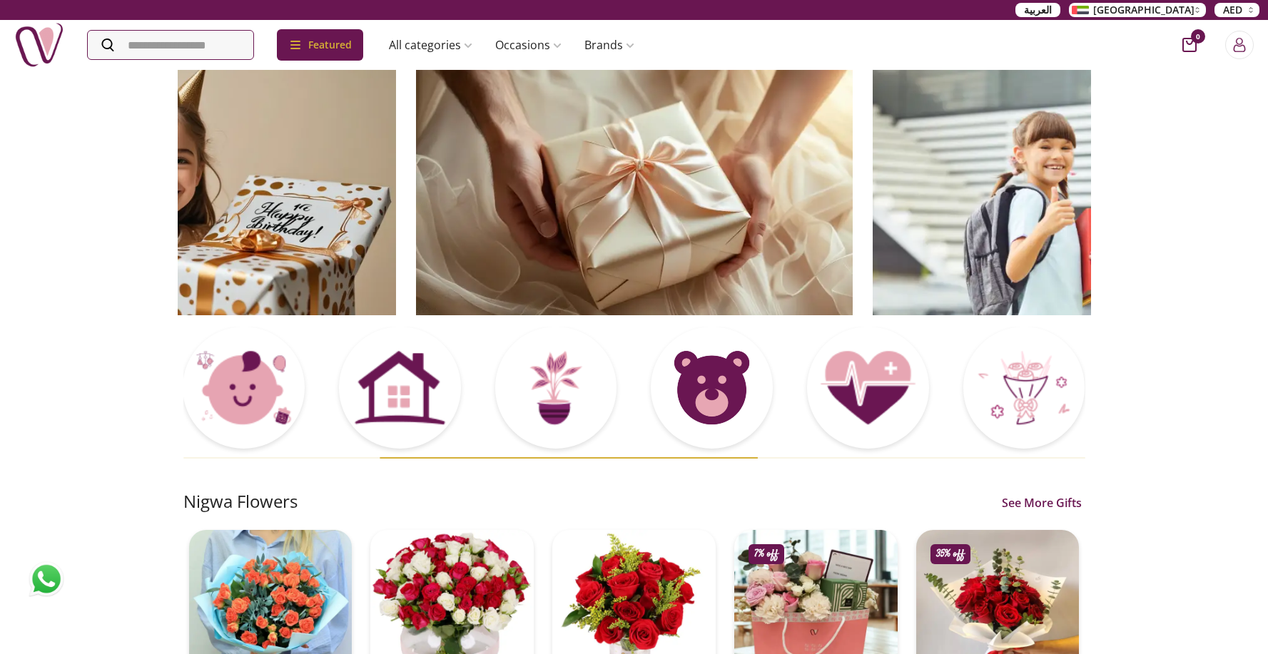
click at [457, 228] on img at bounding box center [634, 191] width 437 height 247
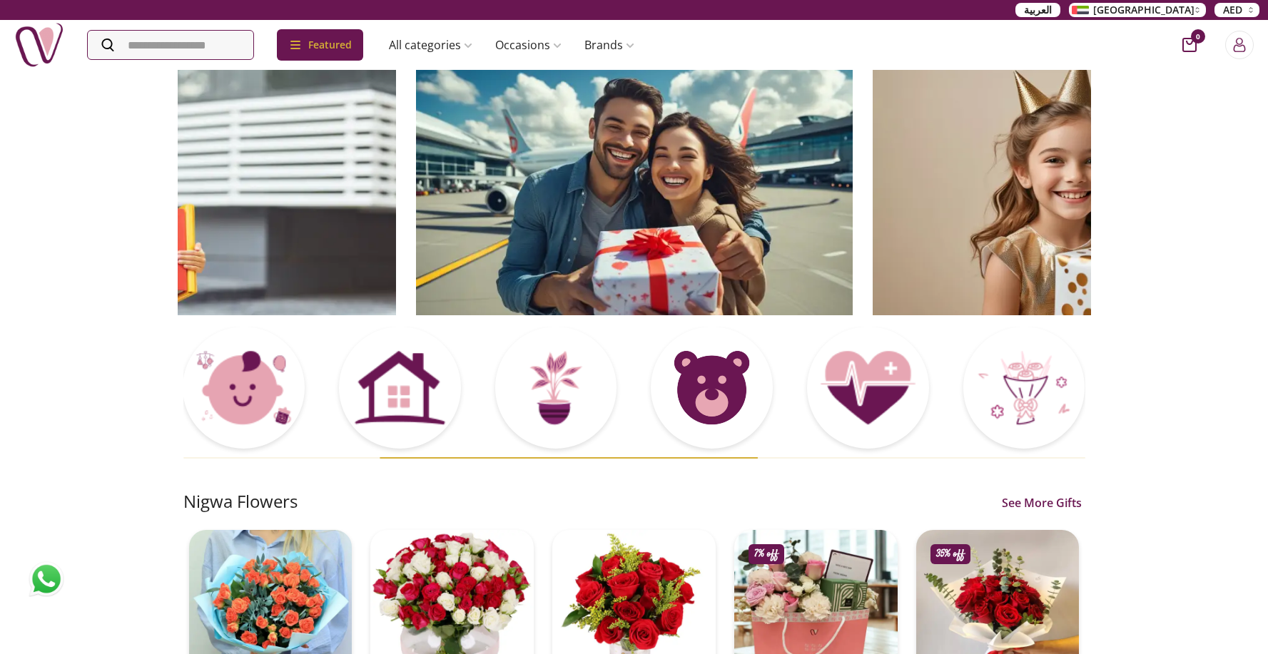
click at [416, 231] on img at bounding box center [634, 191] width 437 height 247
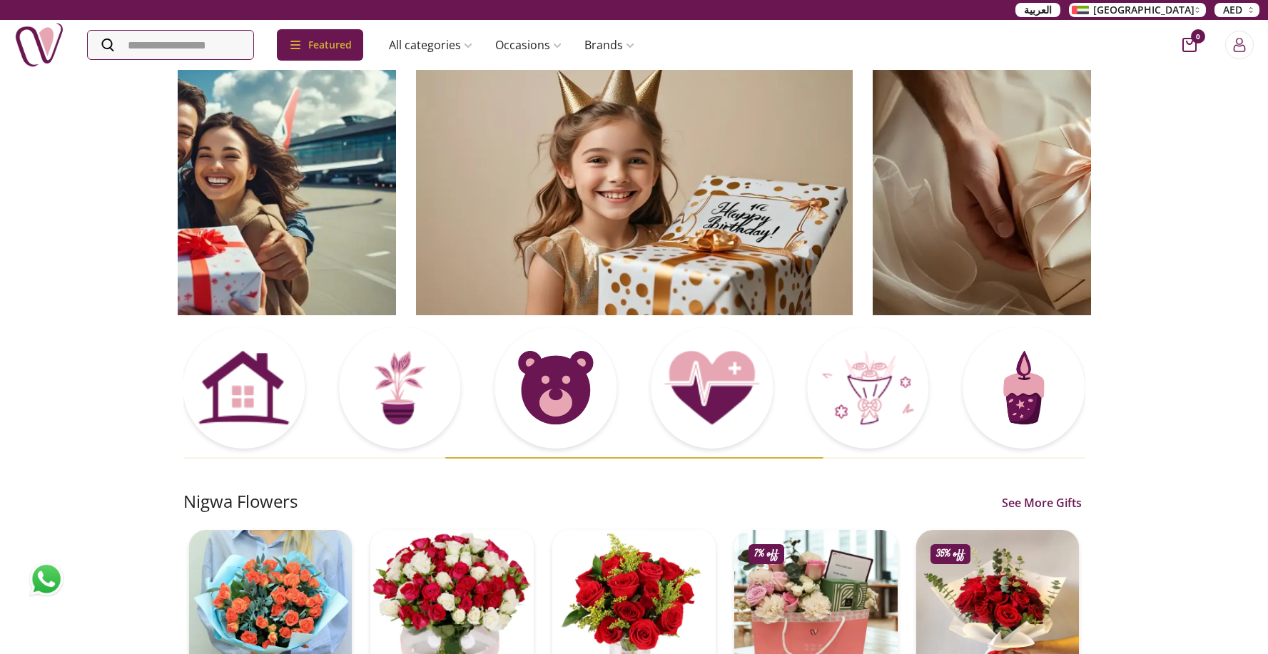
click at [474, 228] on img at bounding box center [634, 191] width 437 height 247
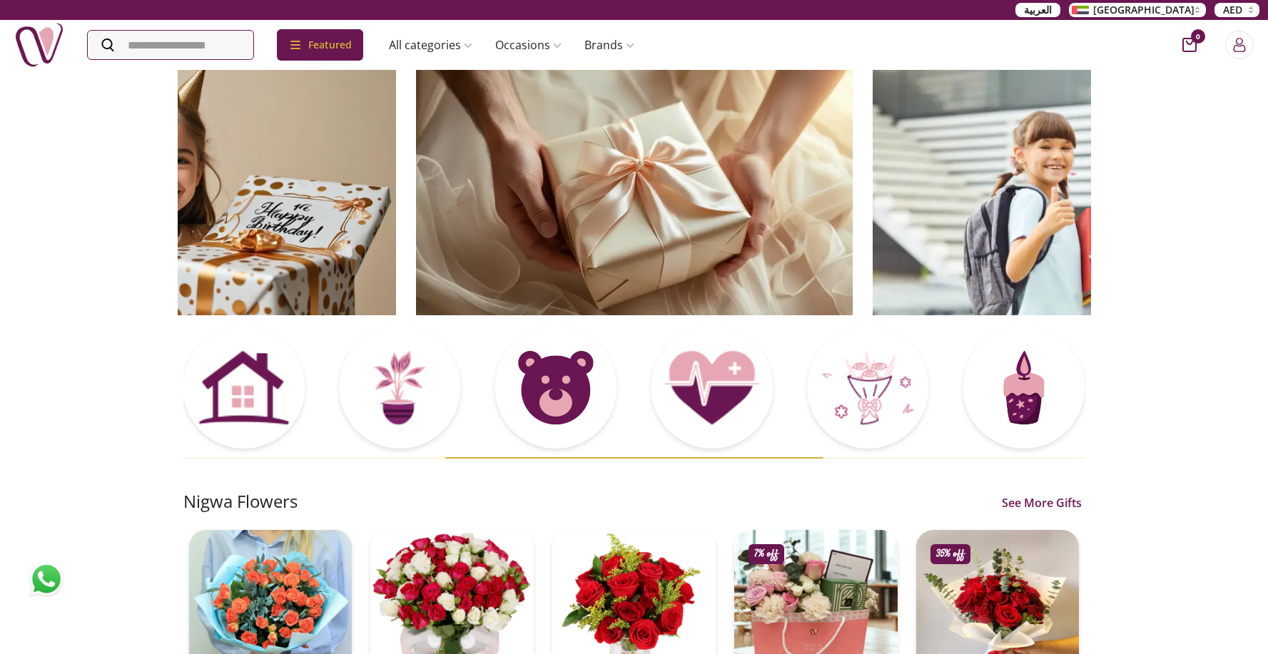
click at [522, 229] on img at bounding box center [634, 191] width 437 height 247
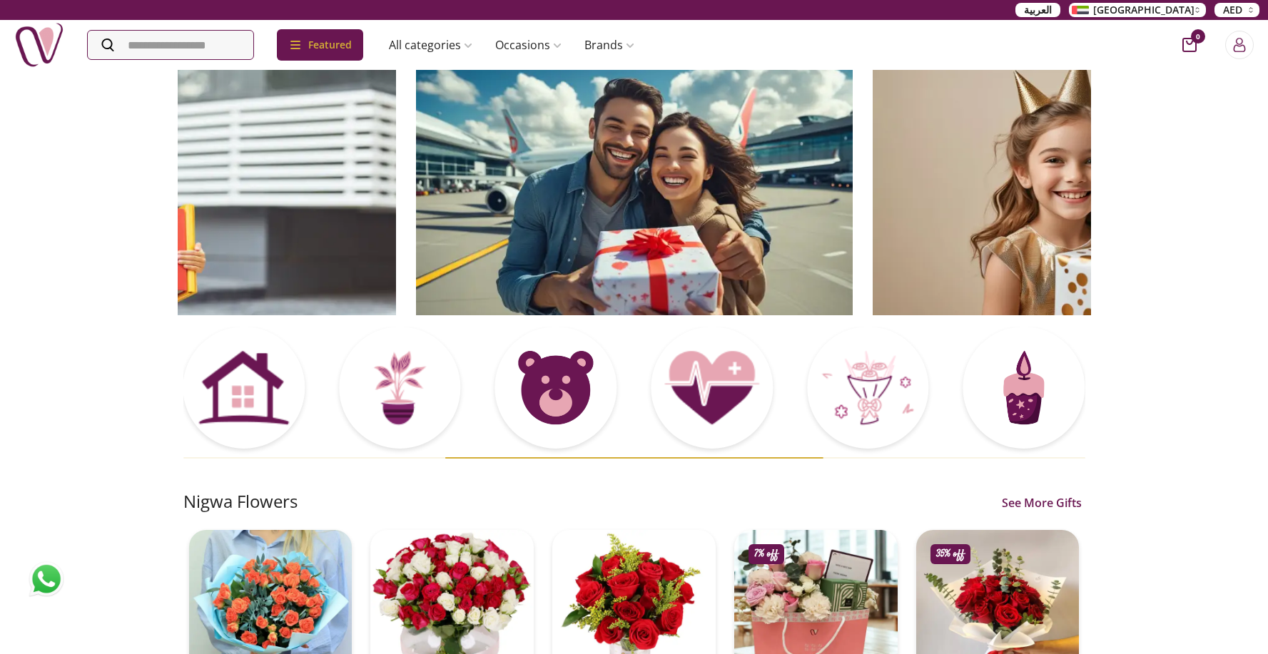
click at [471, 218] on img at bounding box center [634, 191] width 437 height 247
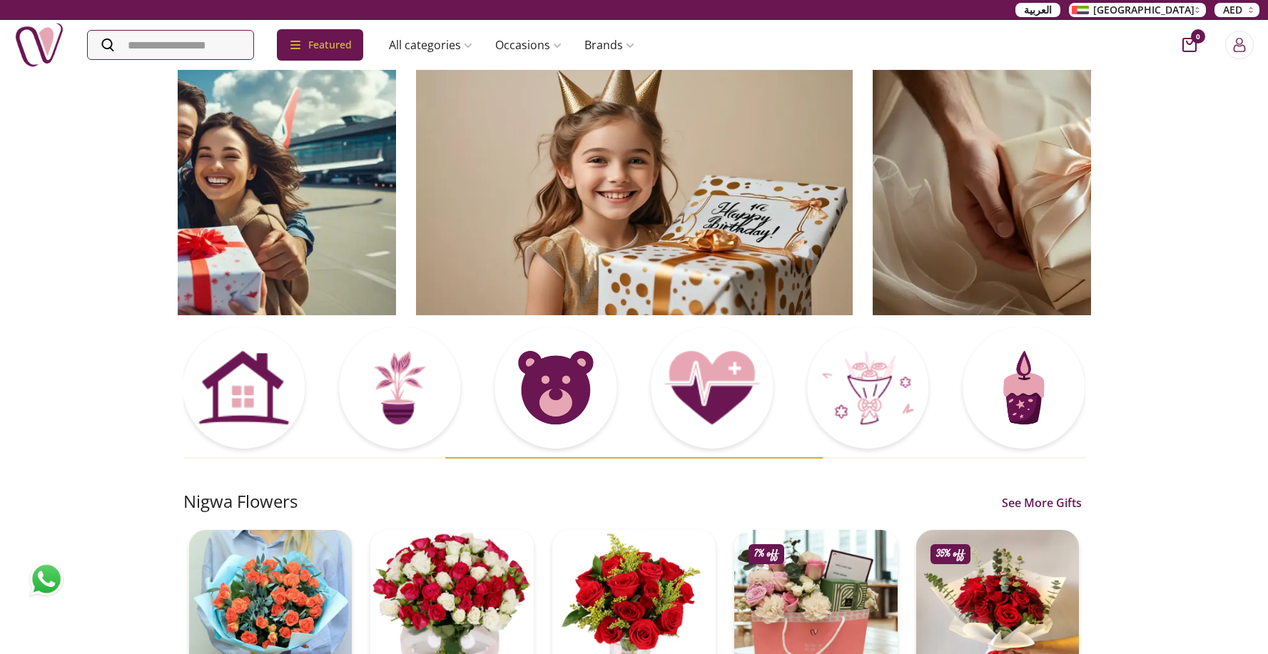
click at [543, 235] on img at bounding box center [634, 191] width 437 height 247
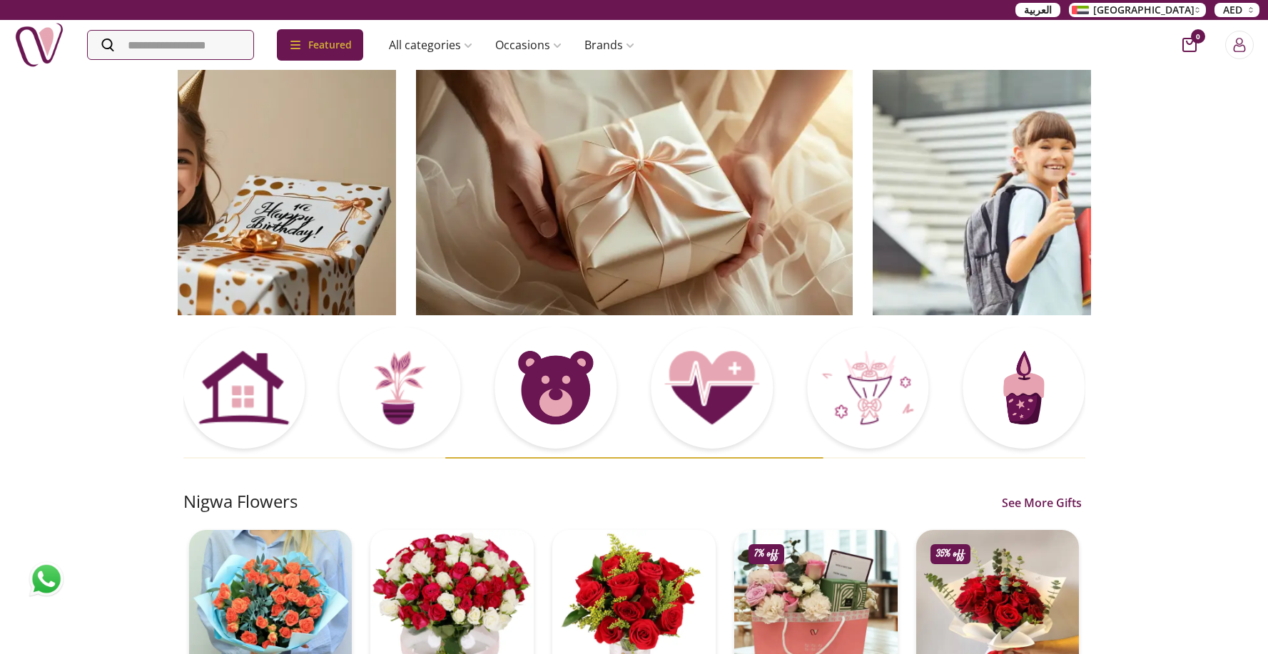
click at [557, 235] on img at bounding box center [634, 191] width 437 height 247
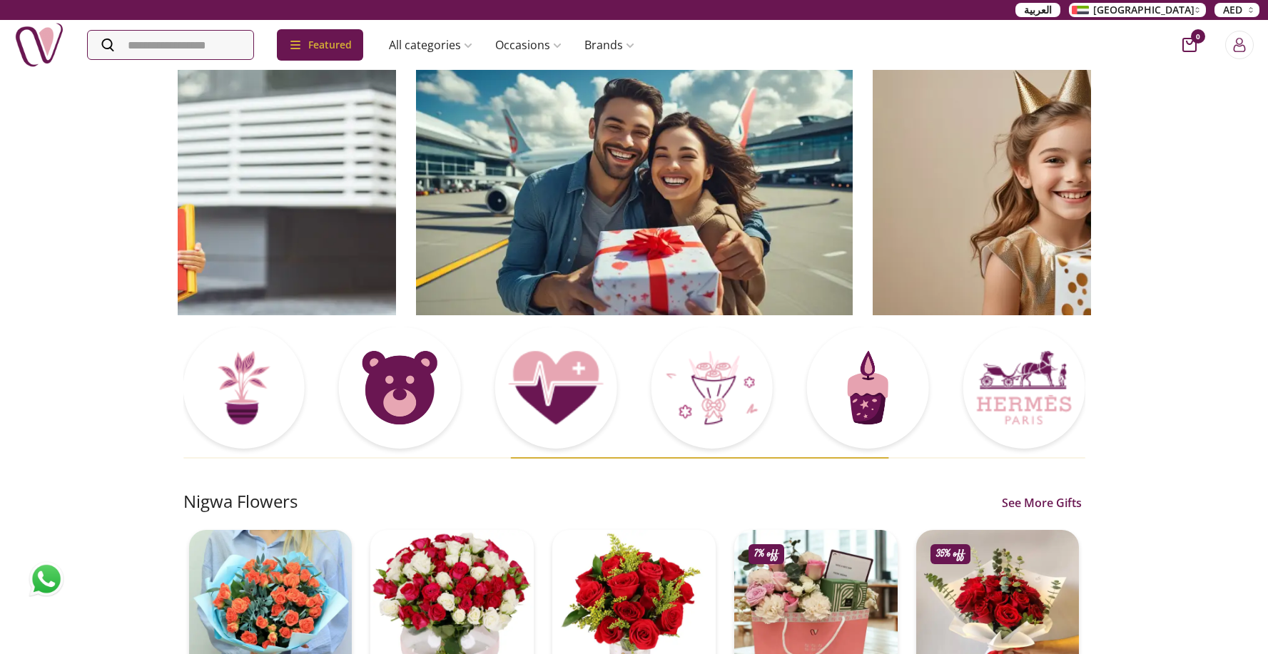
click at [704, 227] on img at bounding box center [634, 191] width 437 height 247
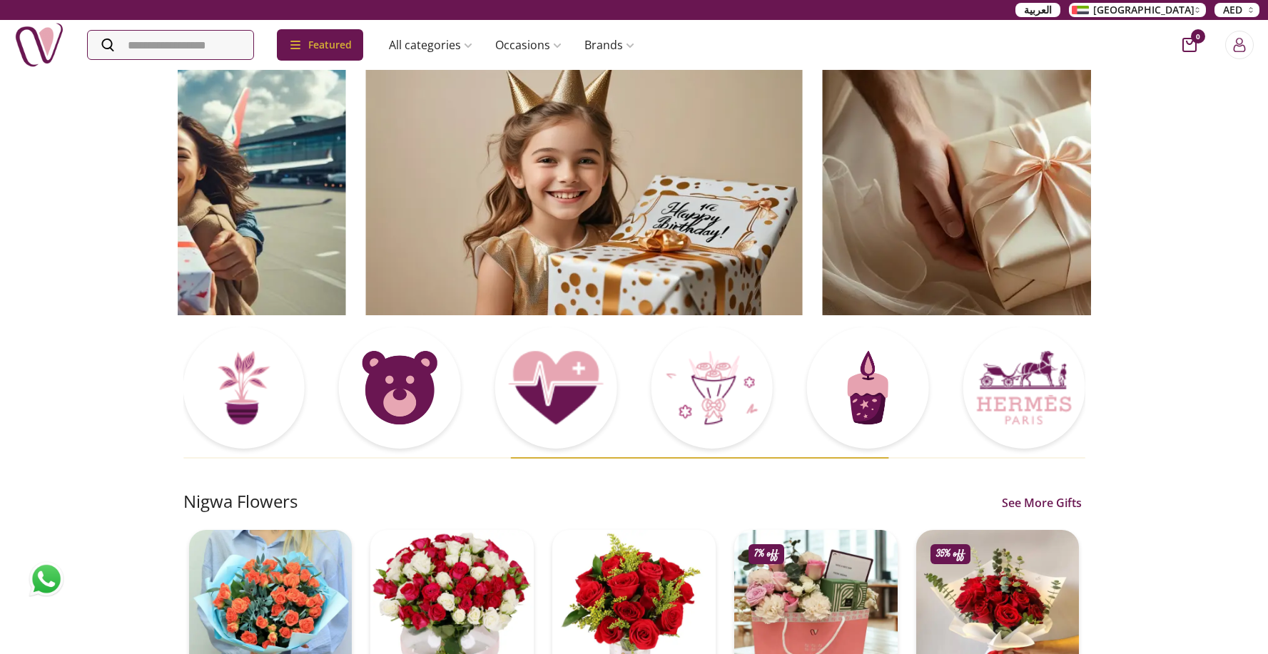
click at [629, 227] on img at bounding box center [583, 191] width 437 height 247
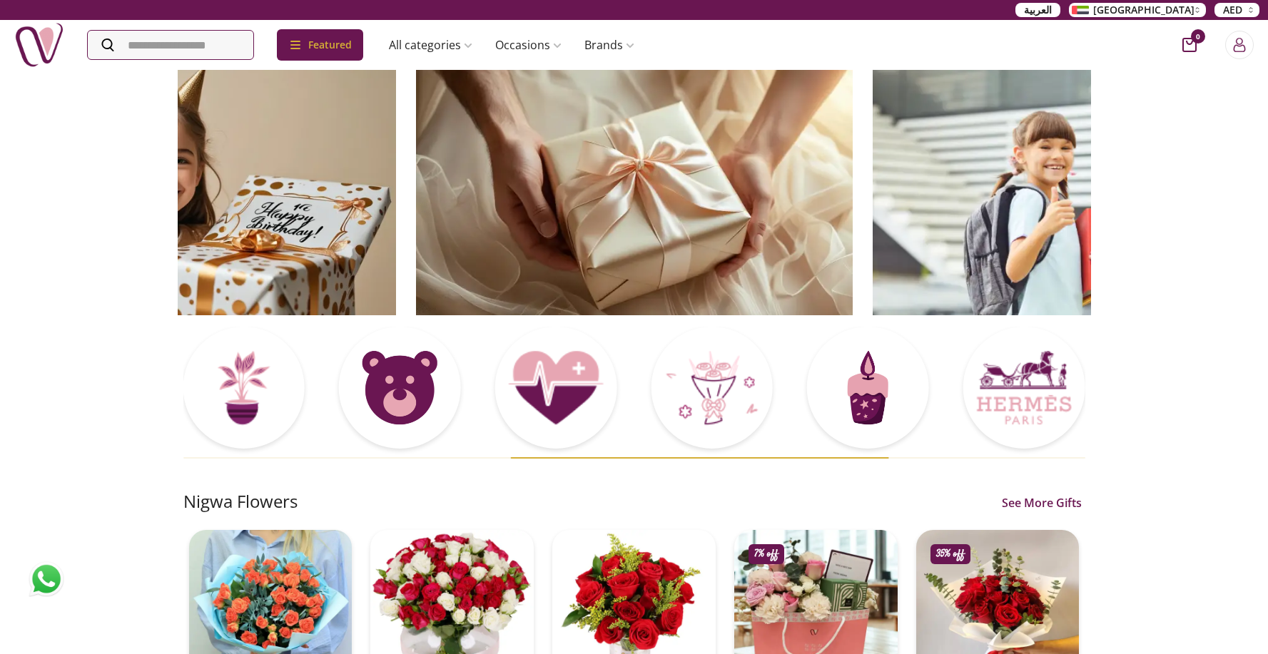
click at [658, 224] on img at bounding box center [634, 191] width 437 height 247
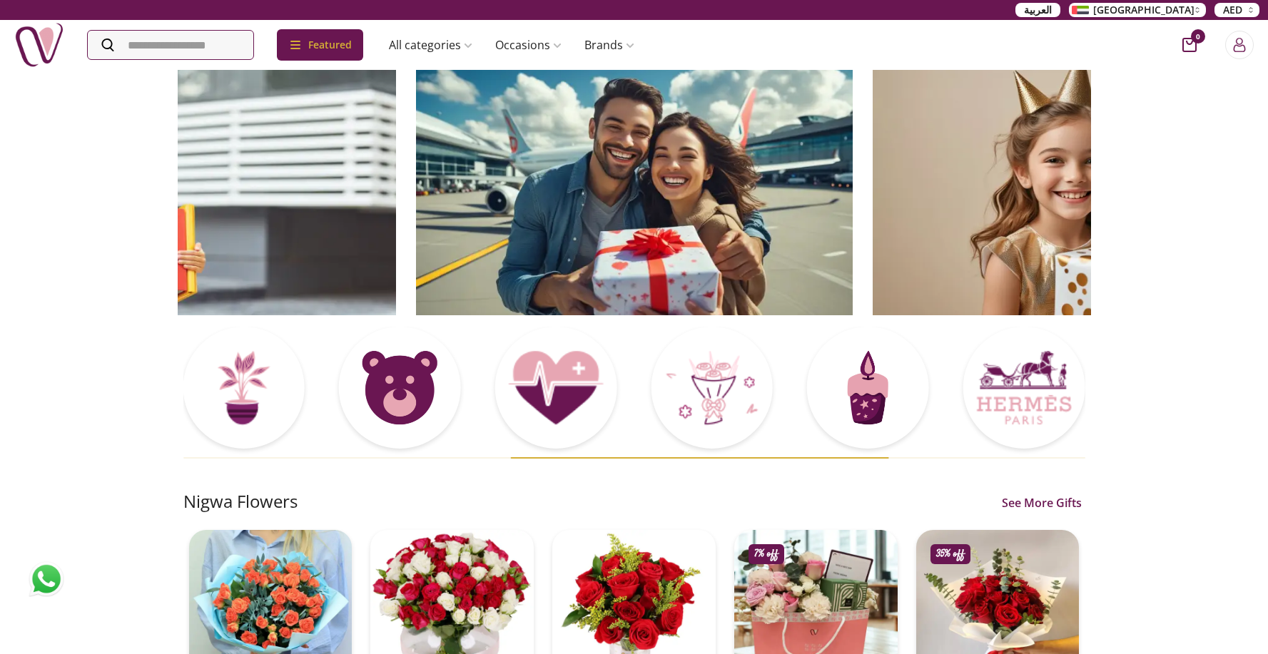
click at [467, 213] on img at bounding box center [634, 191] width 437 height 247
